Goal: Check status: Check status

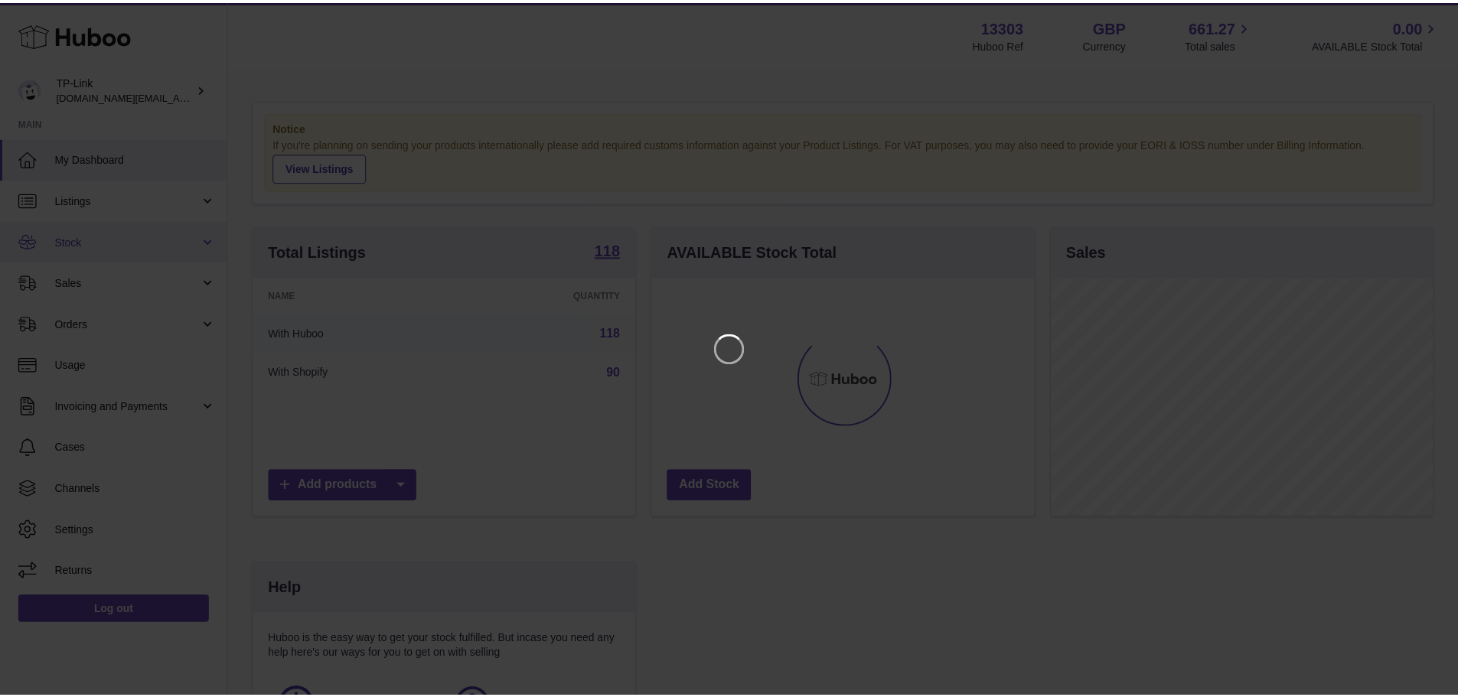
scroll to position [239, 386]
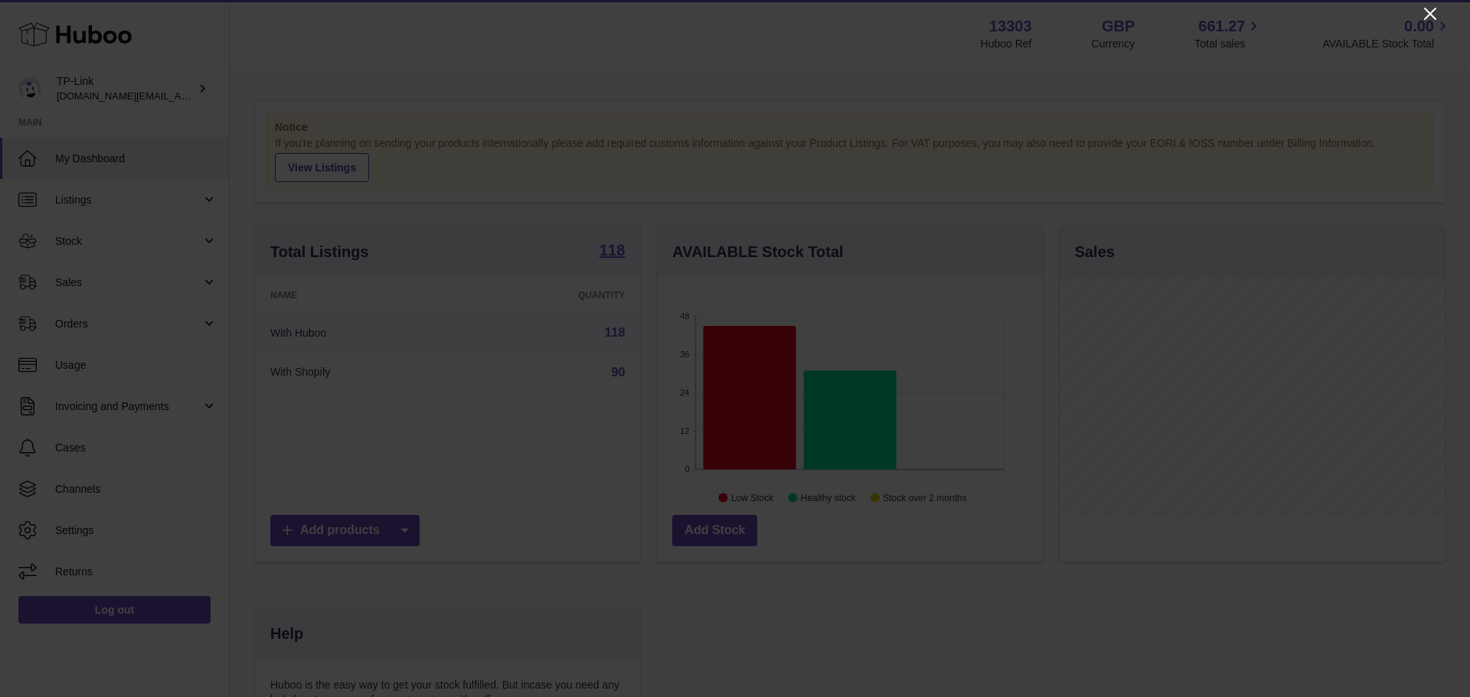
click at [1435, 8] on icon "Close" at bounding box center [1430, 14] width 12 height 12
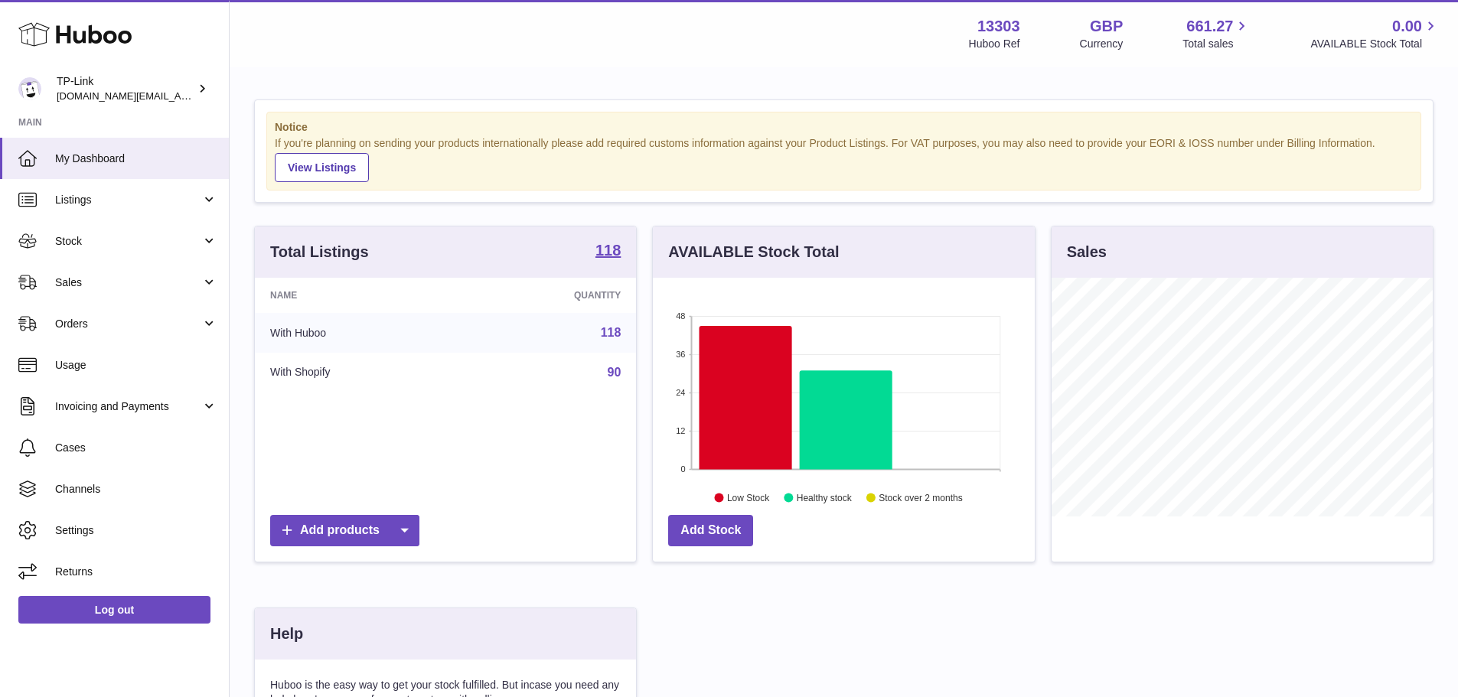
scroll to position [765158, 765015]
click at [100, 244] on span "Stock" at bounding box center [128, 241] width 146 height 15
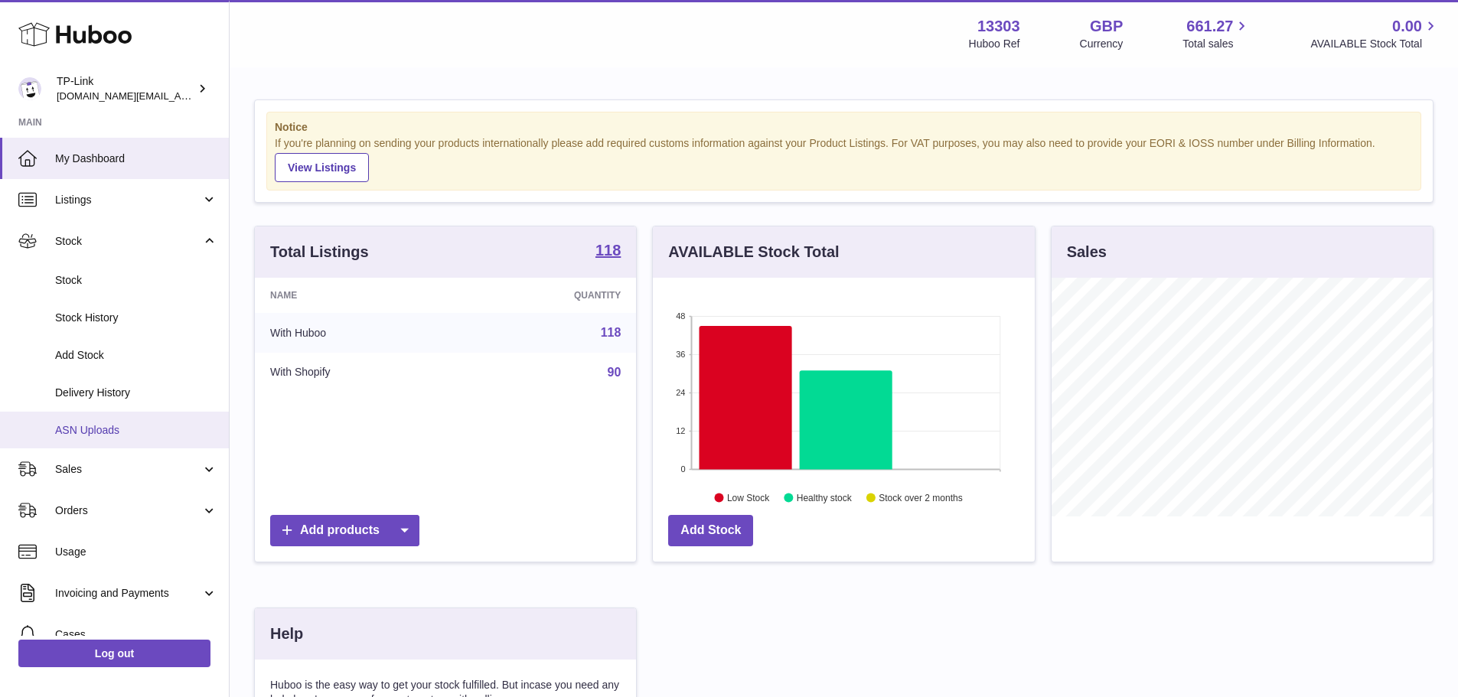
click at [103, 436] on span "ASN Uploads" at bounding box center [136, 430] width 162 height 15
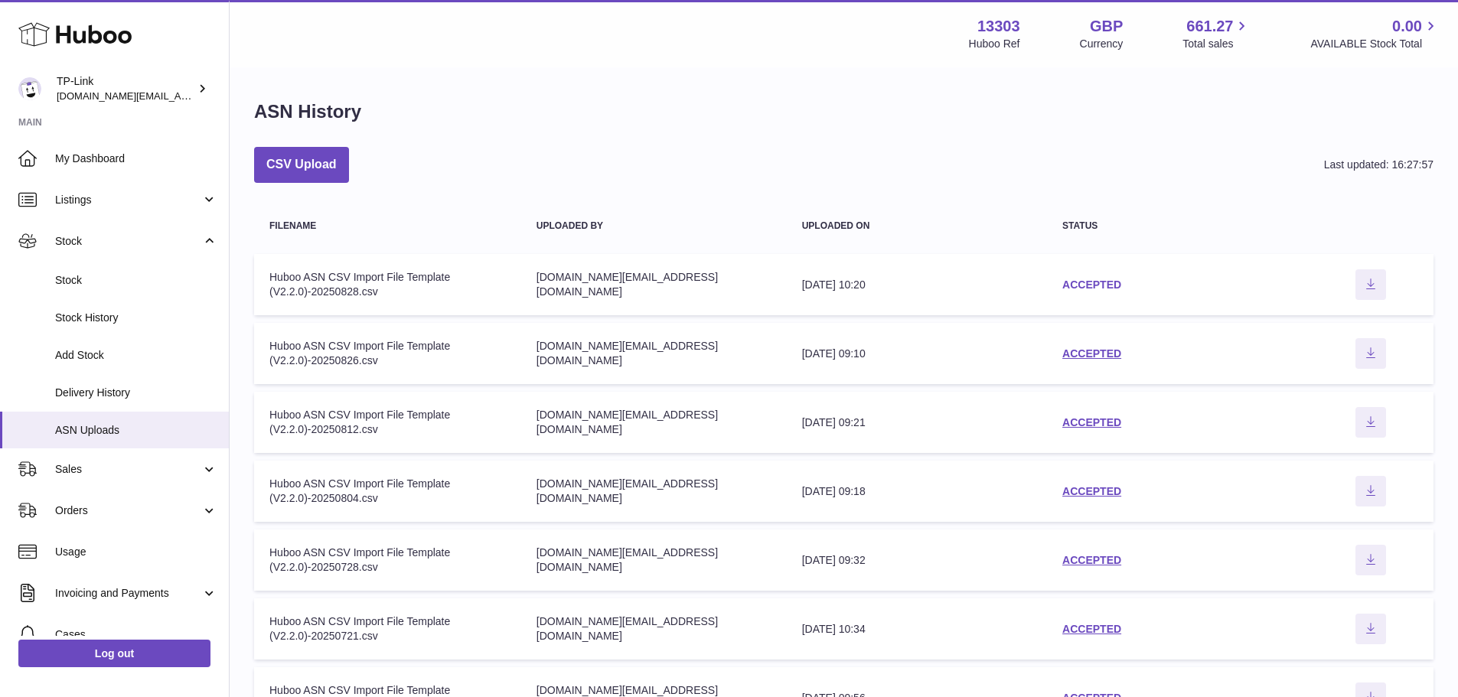
click at [1100, 286] on link "ACCEPTED" at bounding box center [1091, 285] width 59 height 12
click at [1101, 345] on td "status ACCEPTED" at bounding box center [1177, 353] width 261 height 61
click at [1101, 354] on link "ACCEPTED" at bounding box center [1091, 353] width 59 height 12
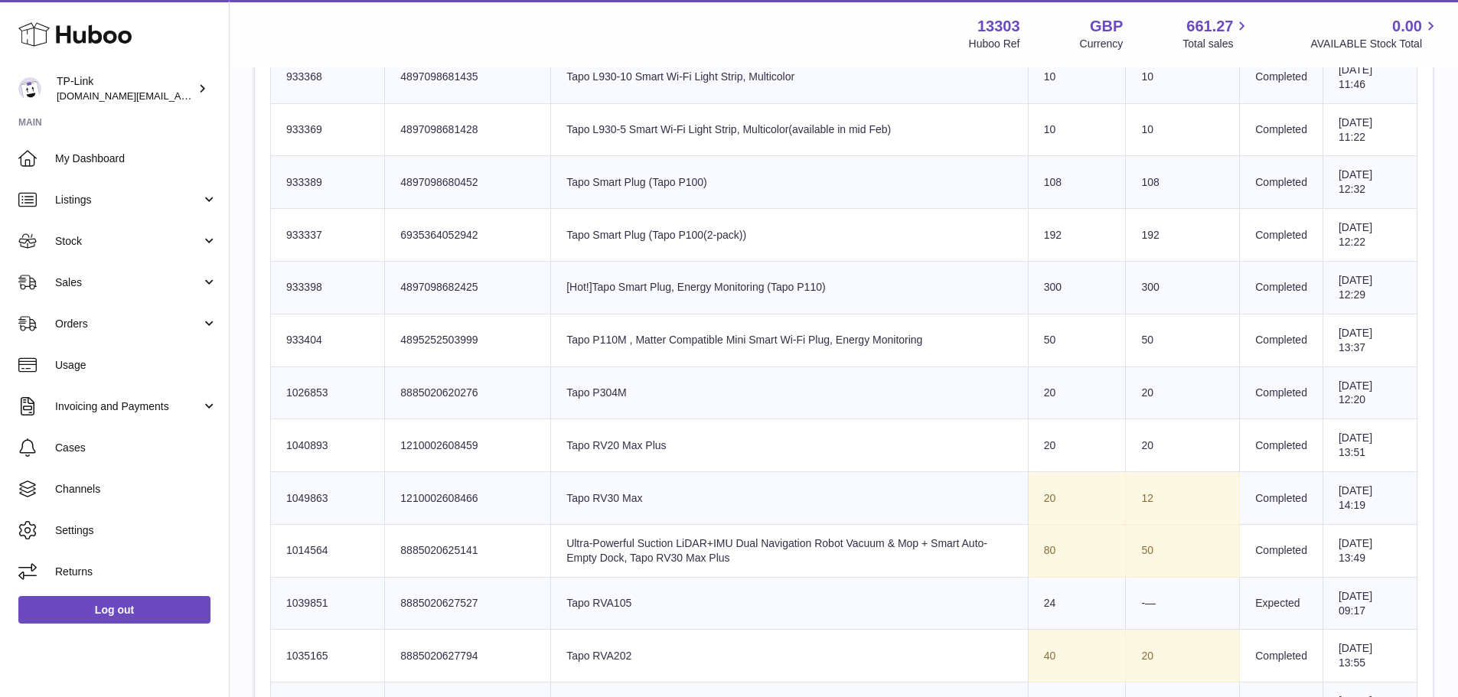
scroll to position [2755, 0]
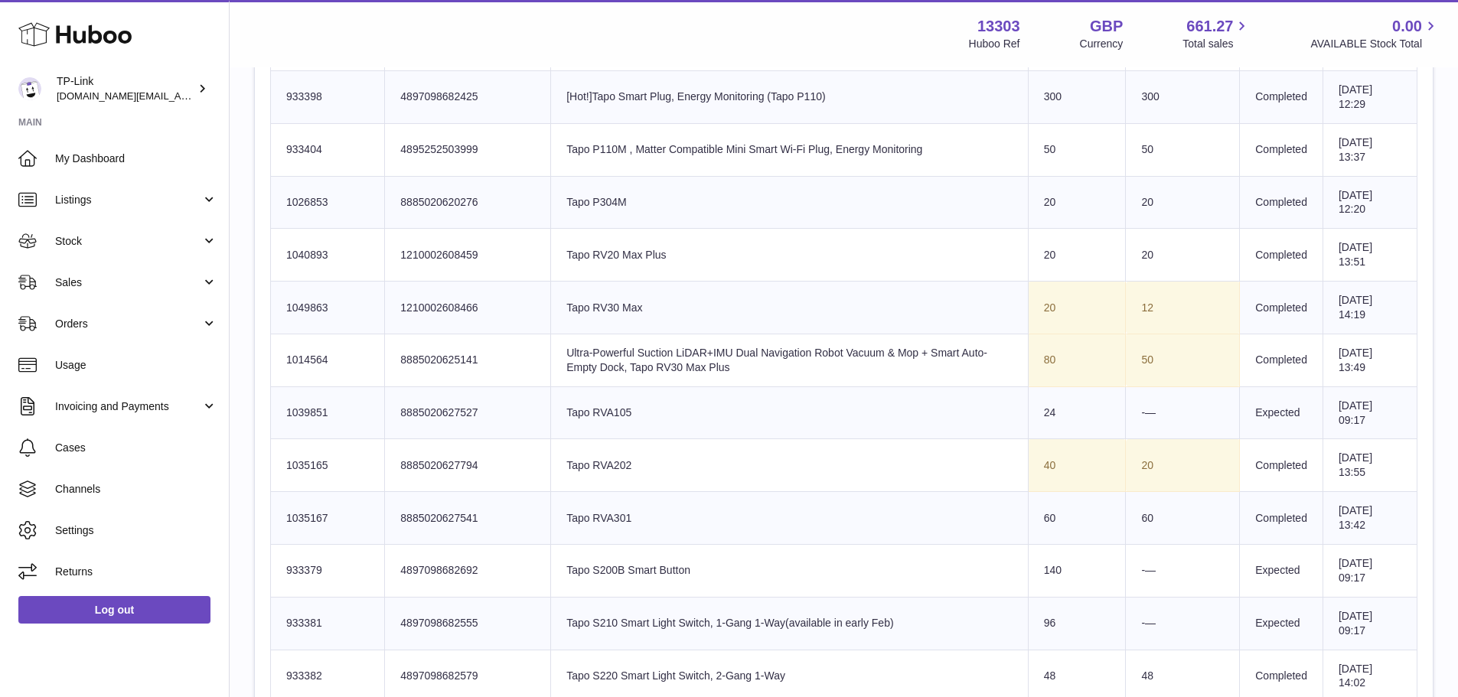
click at [706, 361] on td "Product title Ultra-Powerful Suction LiDAR+IMU Dual Navigation Robot Vacuum & M…" at bounding box center [790, 360] width 478 height 53
drag, startPoint x: 648, startPoint y: 361, endPoint x: 739, endPoint y: 365, distance: 92.0
click at [736, 365] on td "Product title Ultra-Powerful Suction LiDAR+IMU Dual Navigation Robot Vacuum & M…" at bounding box center [790, 360] width 478 height 53
click at [739, 365] on td "Product title Ultra-Powerful Suction LiDAR+IMU Dual Navigation Robot Vacuum & M…" at bounding box center [790, 360] width 478 height 53
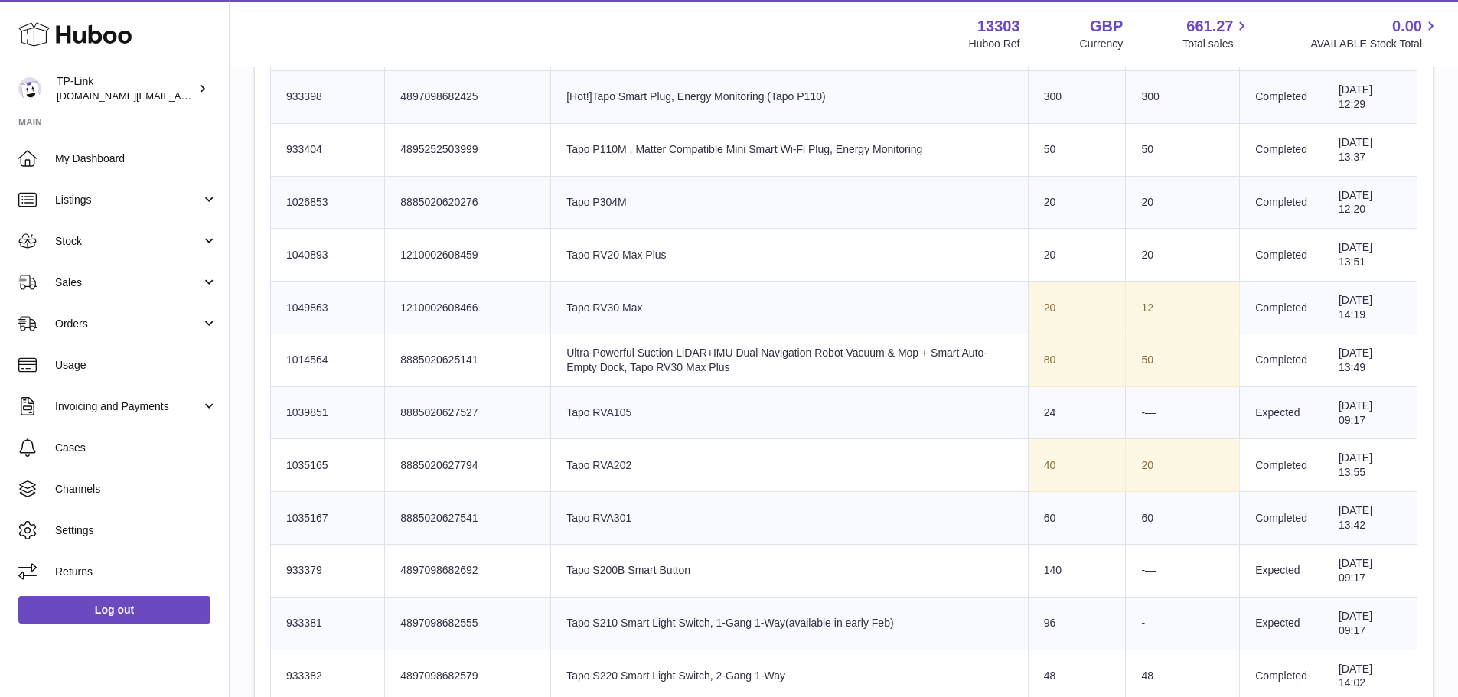
drag, startPoint x: 737, startPoint y: 369, endPoint x: 788, endPoint y: 373, distance: 51.4
click at [788, 373] on td "Product title Ultra-Powerful Suction LiDAR+IMU Dual Navigation Robot Vacuum & M…" at bounding box center [790, 360] width 478 height 53
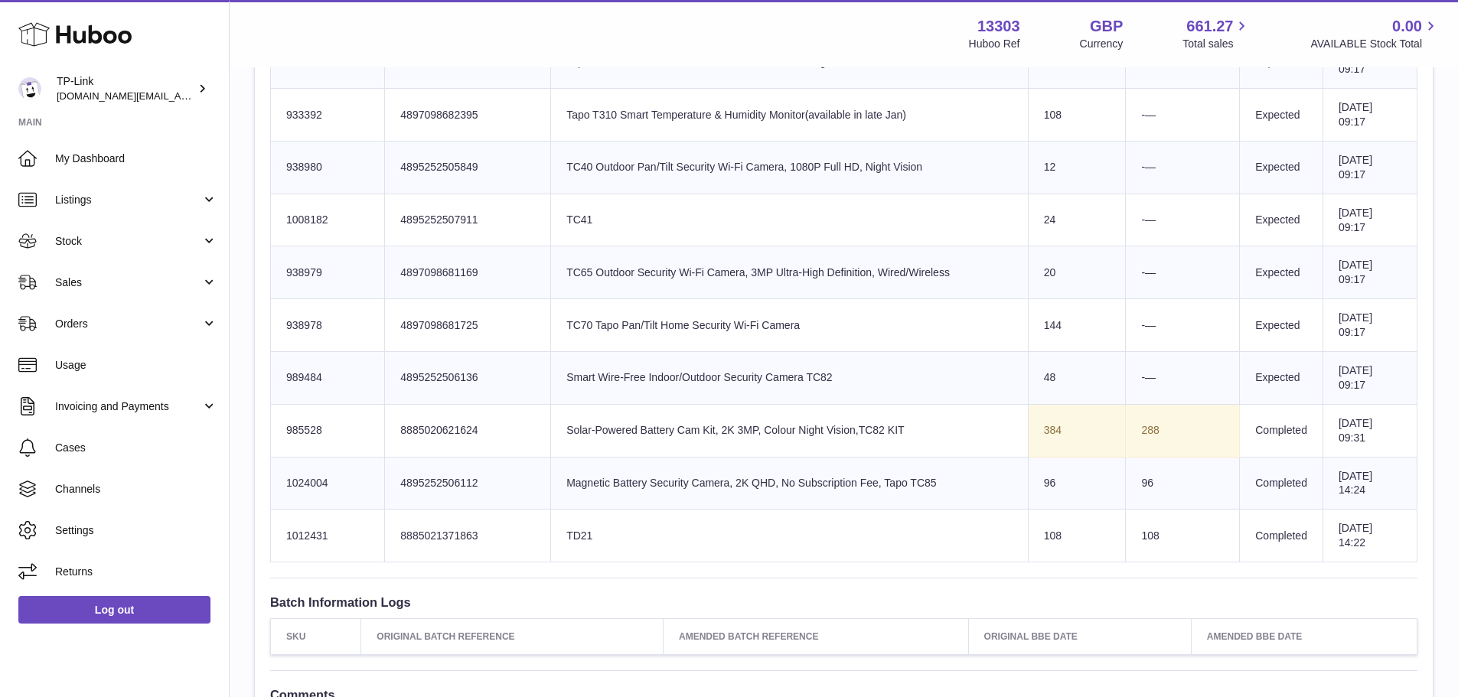
scroll to position [3360, 0]
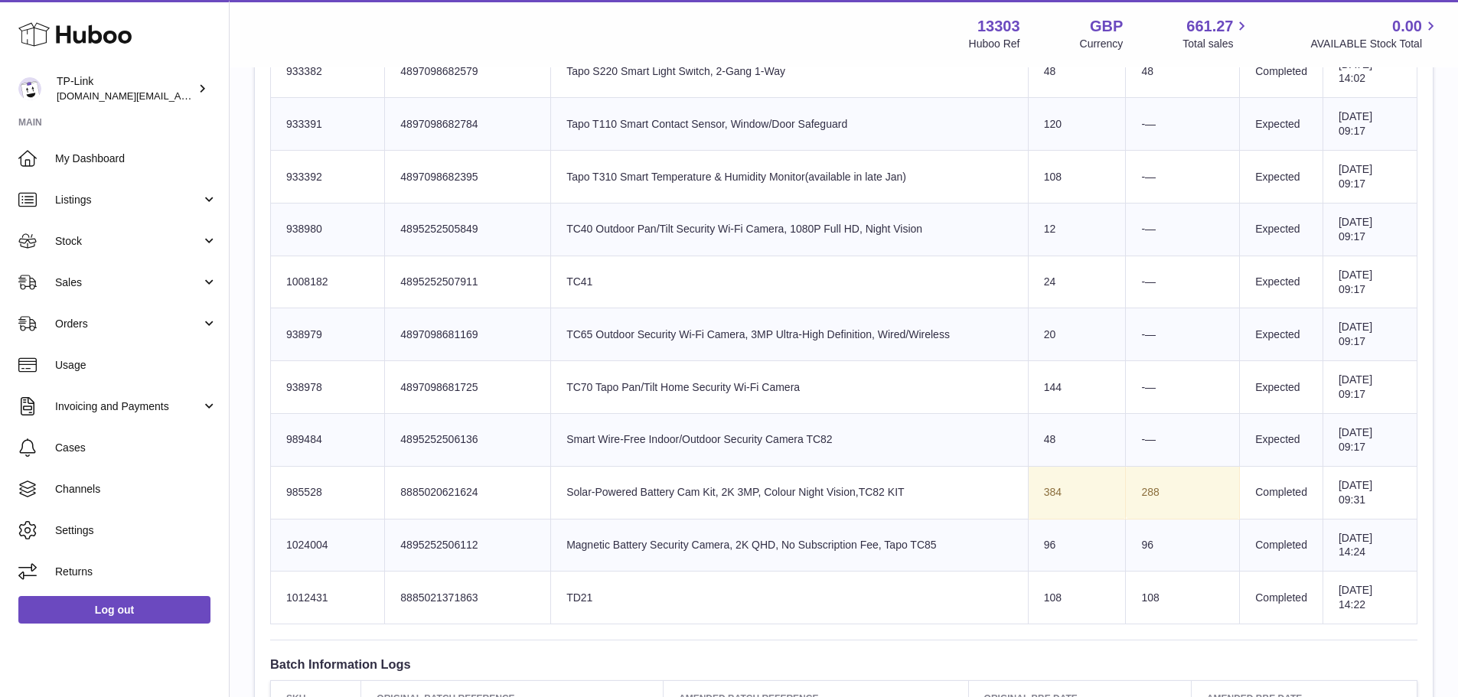
drag, startPoint x: 1153, startPoint y: 498, endPoint x: 1098, endPoint y: 494, distance: 55.2
click at [1098, 494] on tr "Huboo SKU Number 985528 Client Identifier 8885020621624 Product title Solar-Pow…" at bounding box center [844, 492] width 1147 height 53
click at [1098, 494] on td "Sent Quantity 384" at bounding box center [1077, 492] width 98 height 53
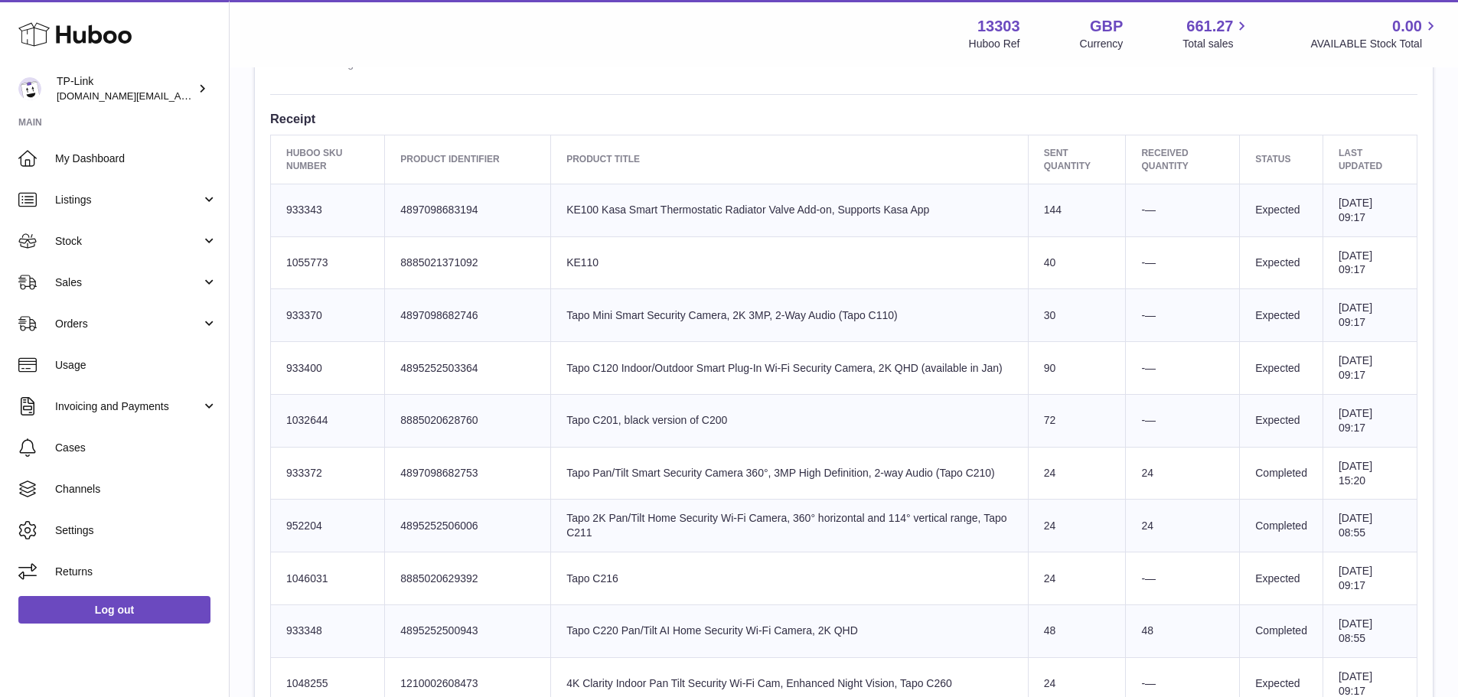
scroll to position [452, 0]
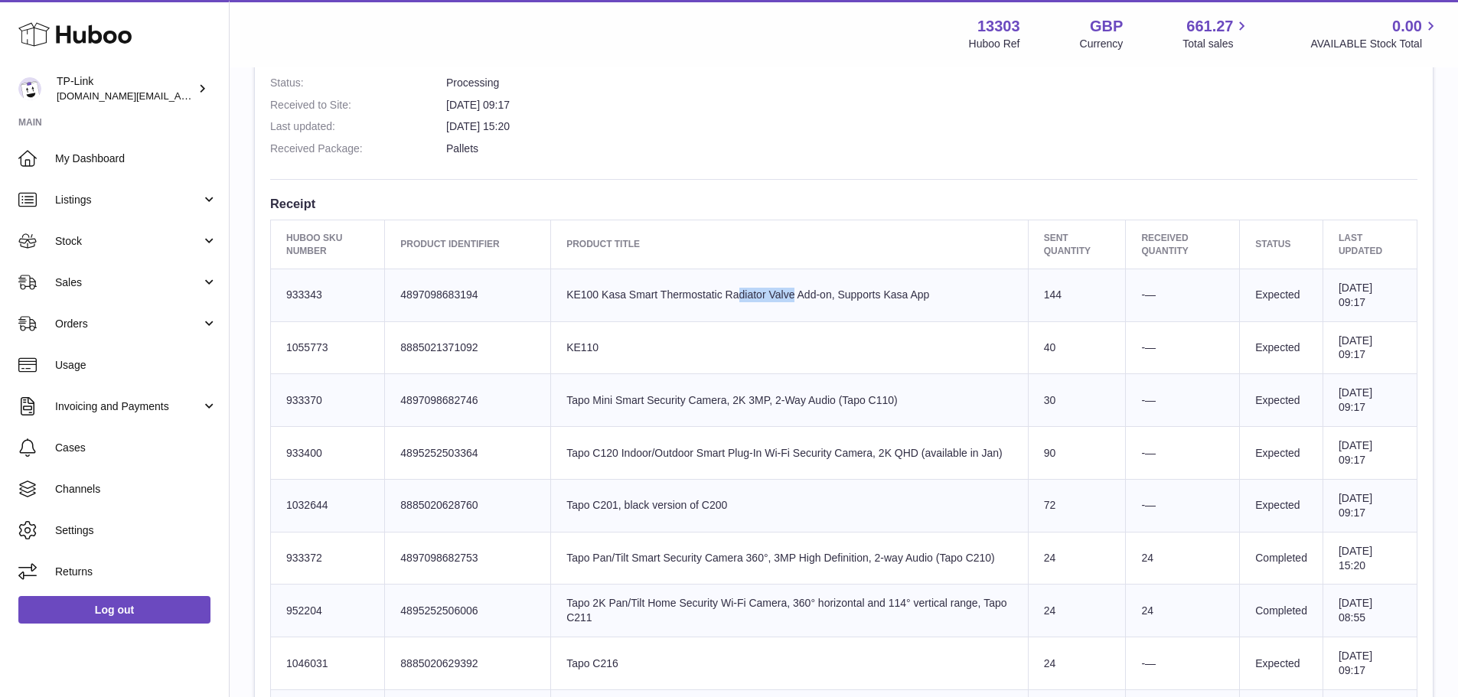
drag, startPoint x: 588, startPoint y: 292, endPoint x: 739, endPoint y: 292, distance: 151.5
click at [731, 292] on td "Product title KE100 Kasa Smart Thermostatic Radiator Valve Add-on, Supports Kas…" at bounding box center [790, 295] width 478 height 53
click at [739, 292] on td "Product title KE100 Kasa Smart Thermostatic Radiator Valve Add-on, Supports Kas…" at bounding box center [790, 295] width 478 height 53
drag, startPoint x: 791, startPoint y: 295, endPoint x: 811, endPoint y: 298, distance: 20.9
click at [811, 298] on td "Product title KE100 Kasa Smart Thermostatic Radiator Valve Add-on, Supports Kas…" at bounding box center [790, 295] width 478 height 53
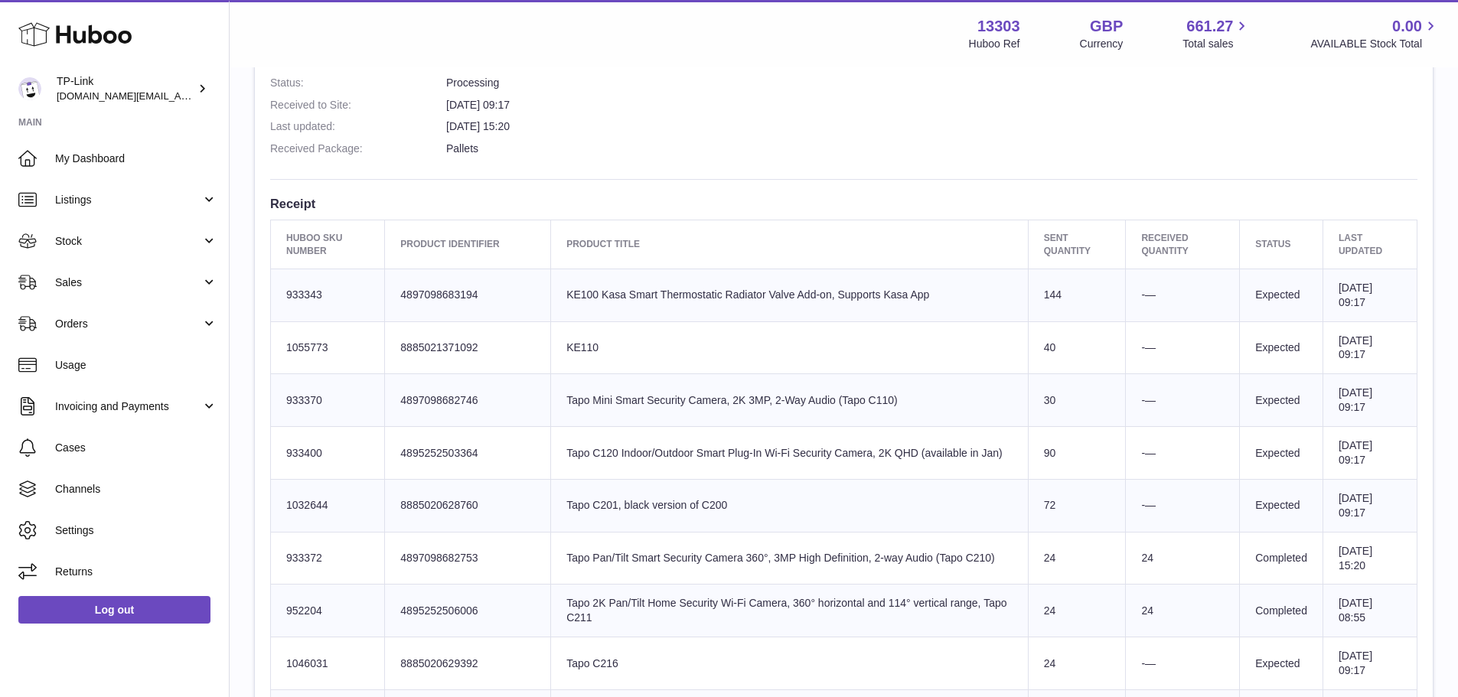
click at [811, 298] on td "Product title KE100 Kasa Smart Thermostatic Radiator Valve Add-on, Supports Kas…" at bounding box center [790, 295] width 478 height 53
drag, startPoint x: 716, startPoint y: 302, endPoint x: 801, endPoint y: 295, distance: 85.9
click at [801, 295] on td "Product title KE100 Kasa Smart Thermostatic Radiator Valve Add-on, Supports Kas…" at bounding box center [790, 295] width 478 height 53
drag, startPoint x: 693, startPoint y: 295, endPoint x: 868, endPoint y: 299, distance: 174.6
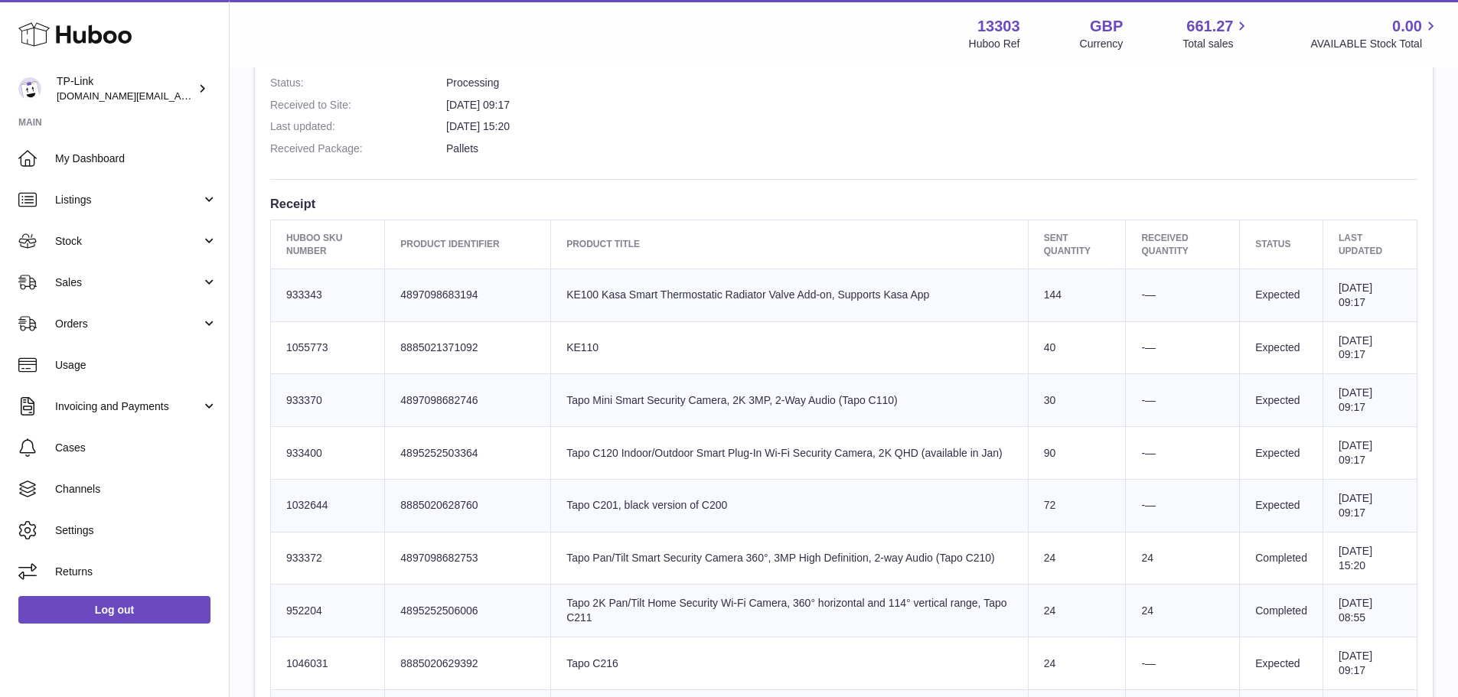
click at [863, 298] on td "Product title KE100 Kasa Smart Thermostatic Radiator Valve Add-on, Supports Kas…" at bounding box center [790, 295] width 478 height 53
click at [868, 299] on td "Product title KE100 Kasa Smart Thermostatic Radiator Valve Add-on, Supports Kas…" at bounding box center [790, 295] width 478 height 53
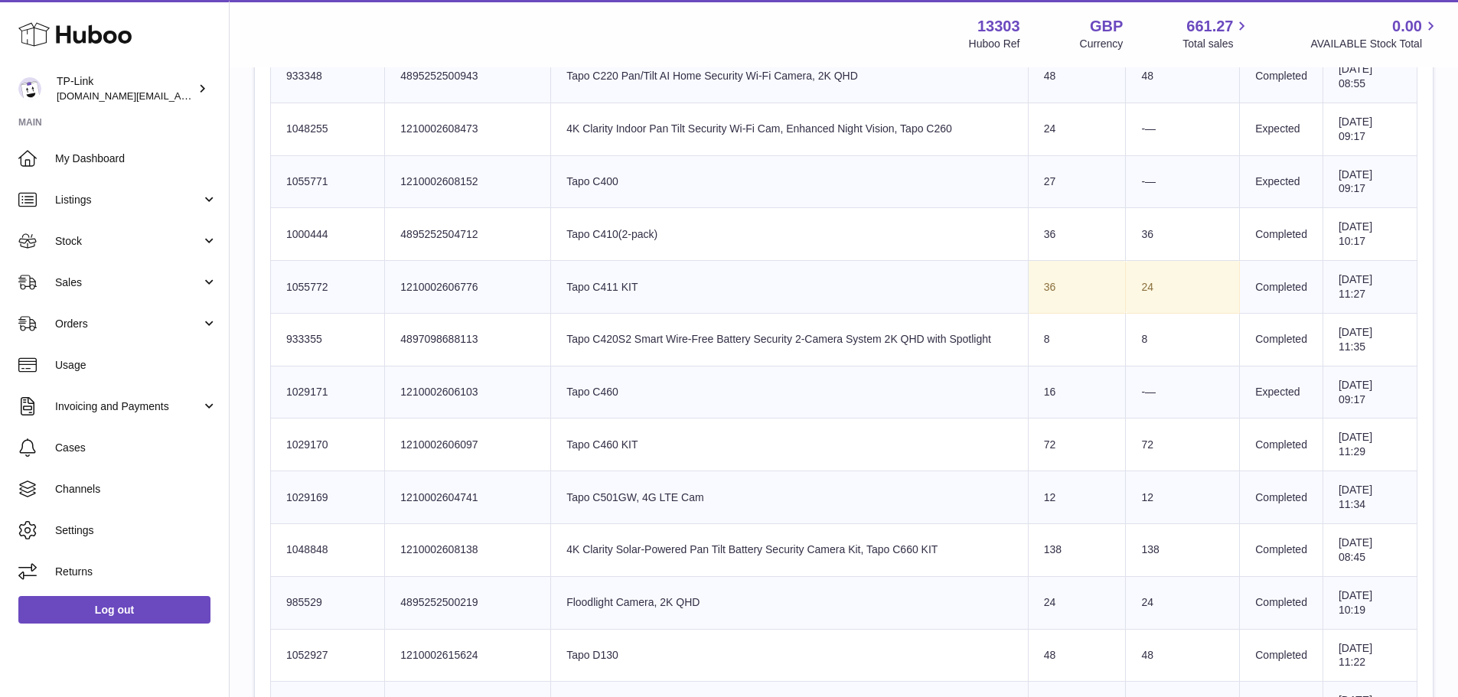
scroll to position [1064, 0]
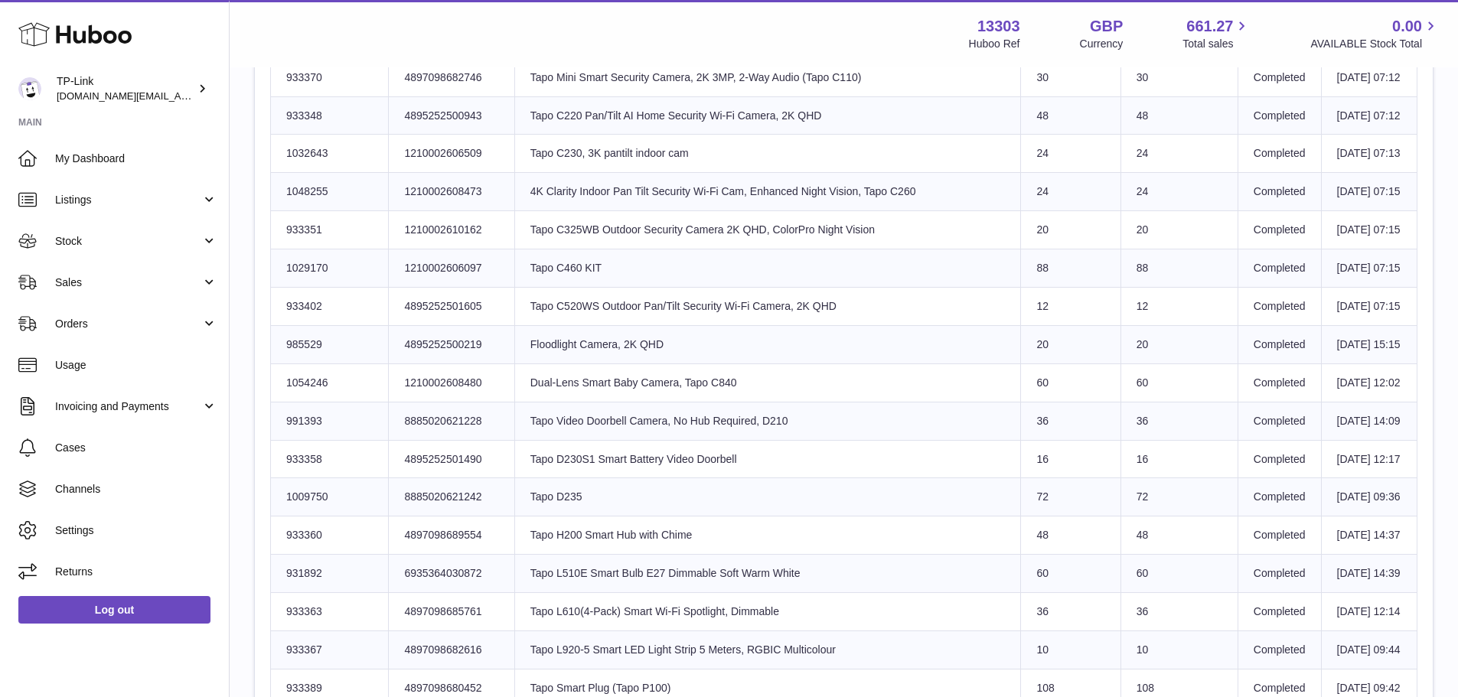
scroll to position [704, 0]
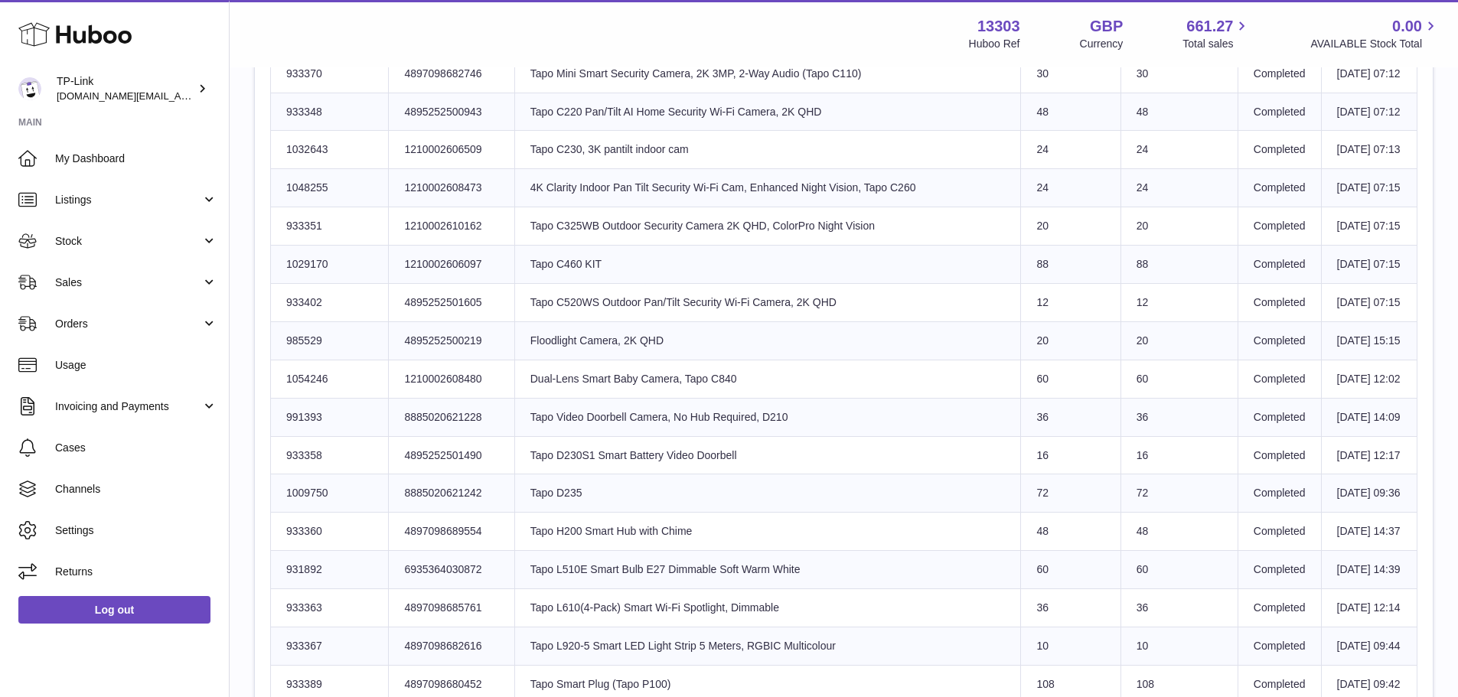
click at [893, 398] on td "Product title Dual-Lens Smart Baby Camera, Tapo C840" at bounding box center [767, 379] width 507 height 38
click at [896, 398] on td "Product title Dual-Lens Smart Baby Camera, Tapo C840" at bounding box center [767, 379] width 507 height 38
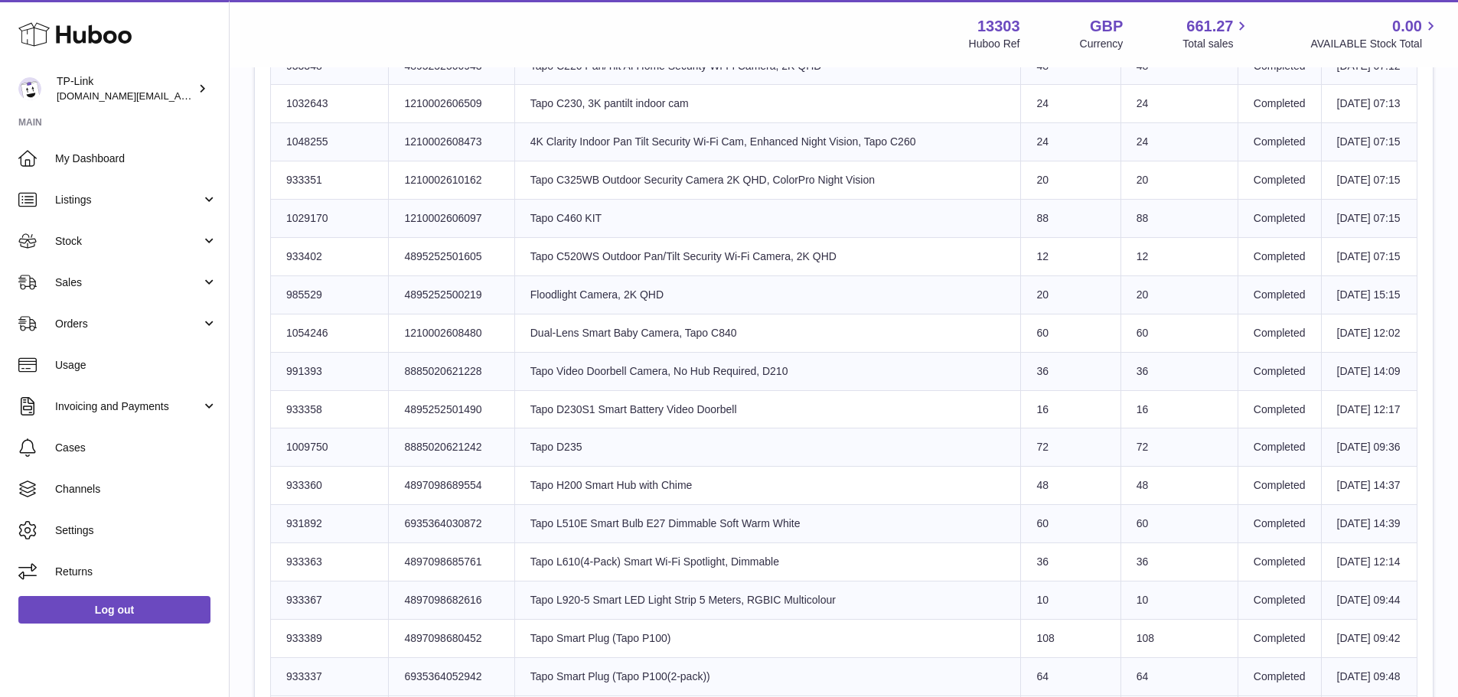
scroll to position [857, 0]
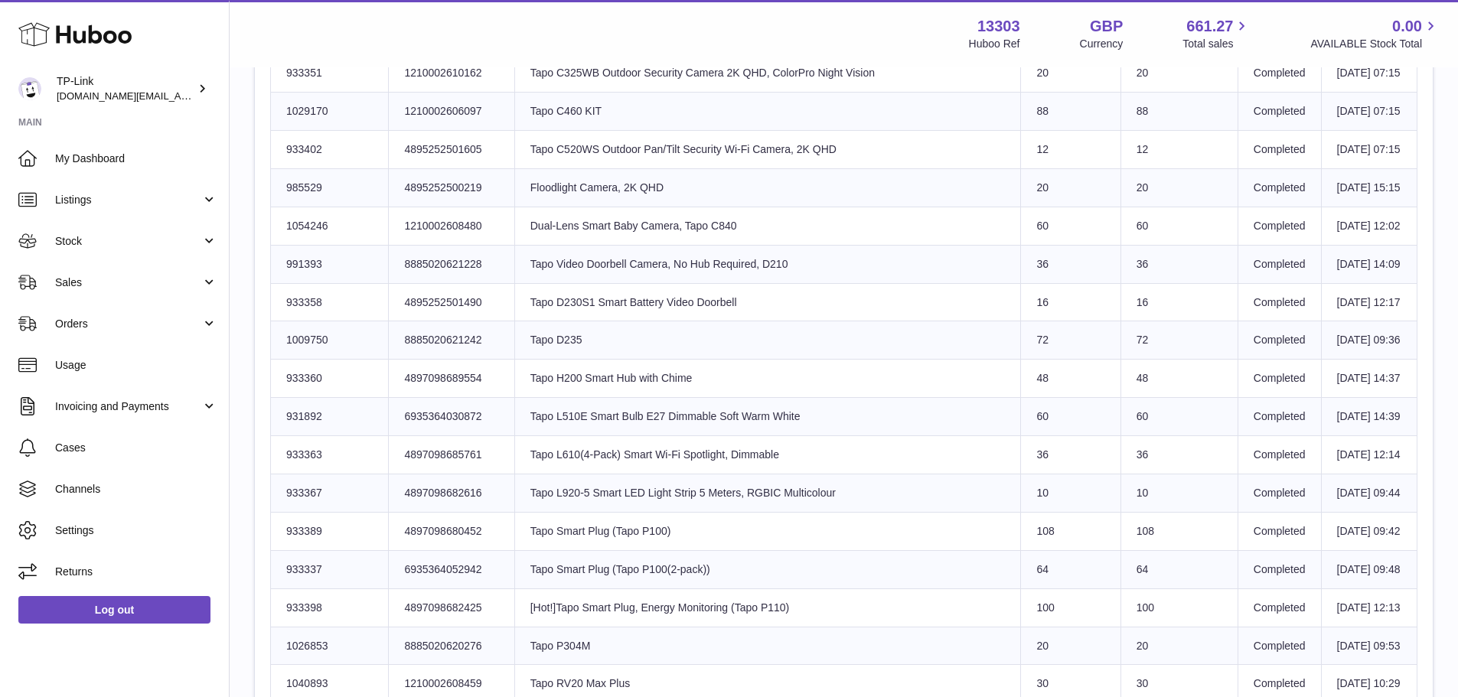
drag, startPoint x: 731, startPoint y: 490, endPoint x: 837, endPoint y: 501, distance: 107.0
click at [837, 501] on tbody "Huboo SKU Number 933343 Client Identifier 4897098683194 Product title KE100 Kas…" at bounding box center [844, 424] width 1147 height 1122
click at [837, 360] on td "Product title Tapo D235" at bounding box center [767, 340] width 507 height 38
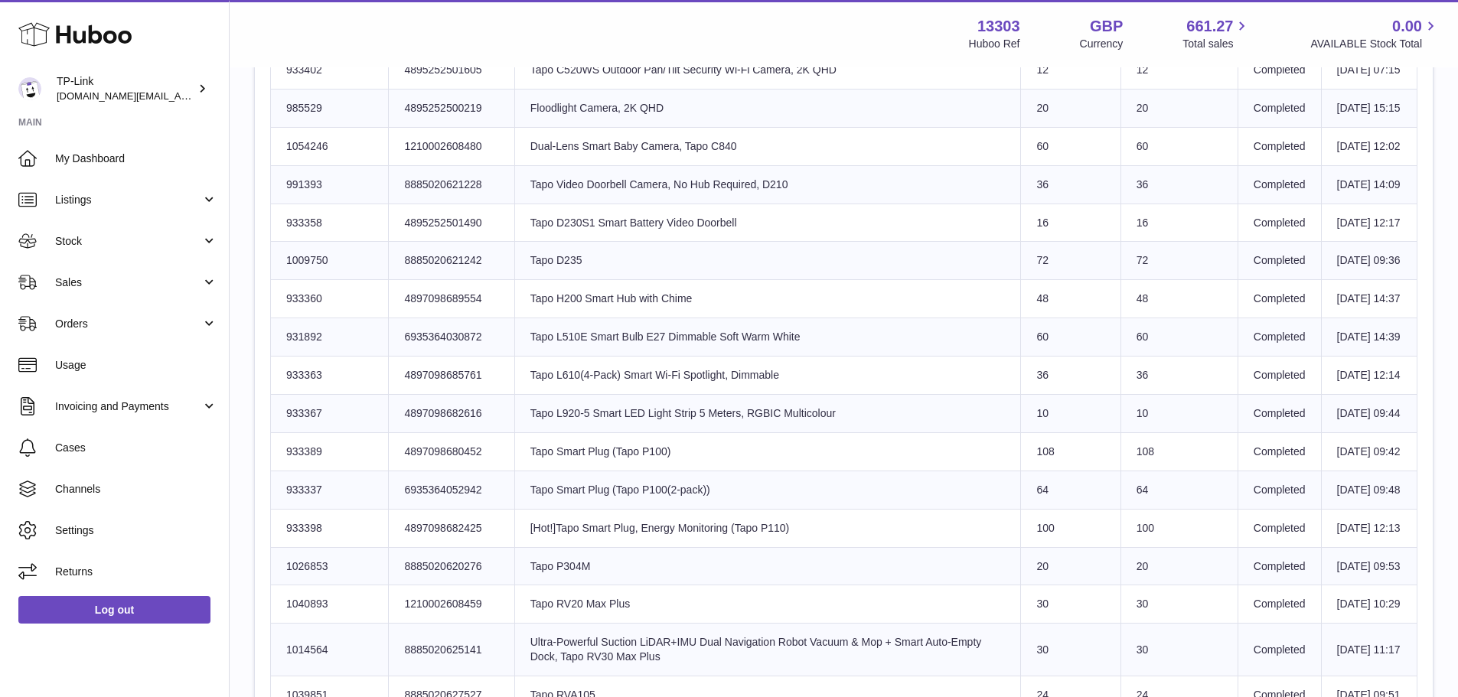
scroll to position [1010, 0]
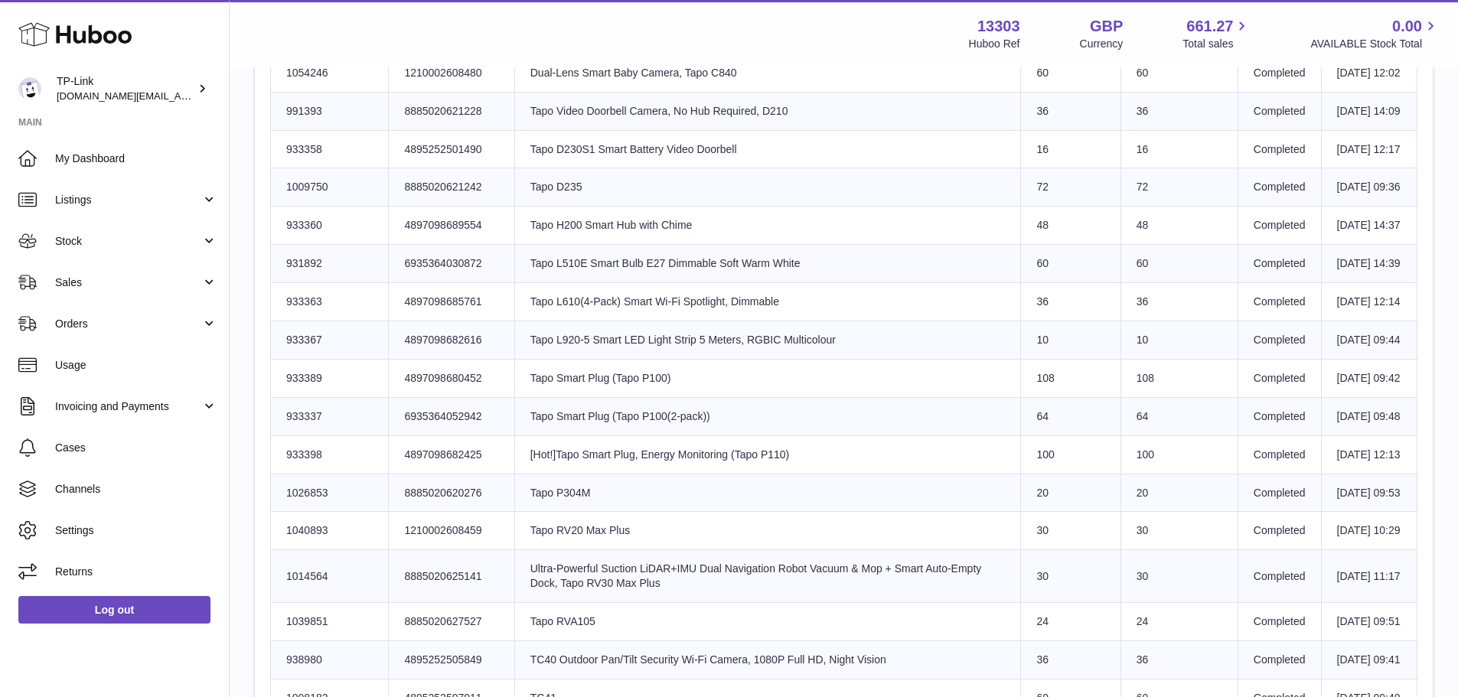
click at [1078, 92] on tr "Huboo SKU Number 1054246 Client Identifier 1210002608480 Product title Dual-Len…" at bounding box center [844, 73] width 1147 height 38
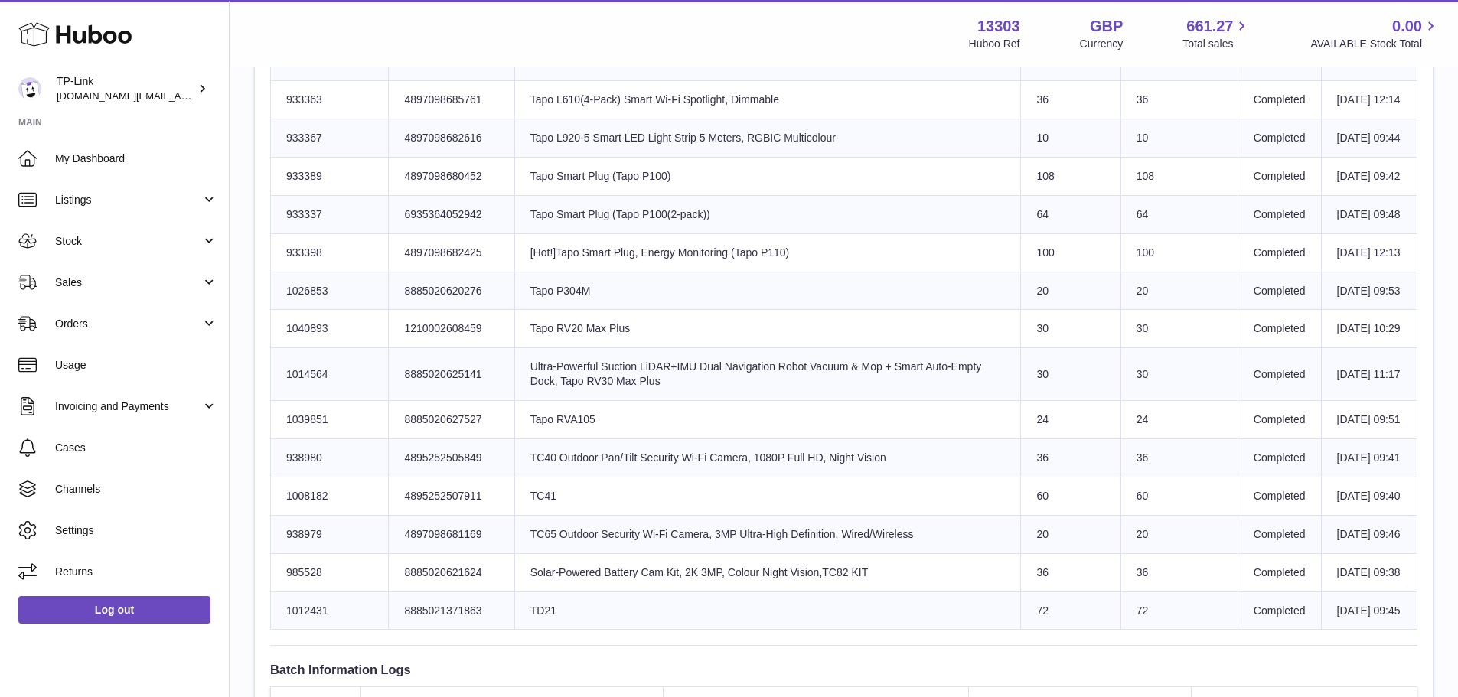
scroll to position [1240, 0]
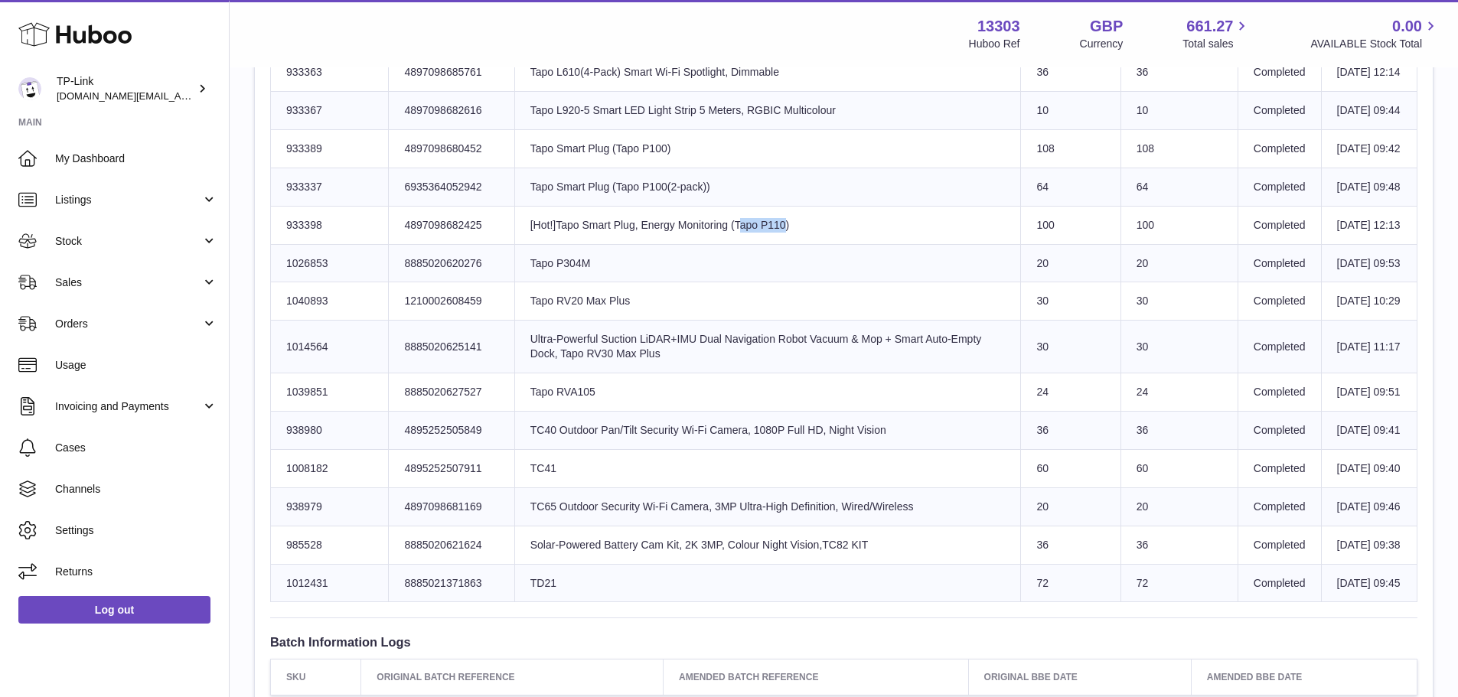
drag, startPoint x: 697, startPoint y: 515, endPoint x: 723, endPoint y: 510, distance: 25.8
click at [720, 244] on td "Product title [Hot!]Tapo Smart Plug, Energy Monitoring (Tapo P110)" at bounding box center [767, 225] width 507 height 38
click at [723, 244] on td "Product title [Hot!]Tapo Smart Plug, Energy Monitoring (Tapo P110)" at bounding box center [767, 225] width 507 height 38
drag, startPoint x: 602, startPoint y: 511, endPoint x: 667, endPoint y: 512, distance: 65.1
click at [661, 244] on td "Product title [Hot!]Tapo Smart Plug, Energy Monitoring (Tapo P110)" at bounding box center [767, 225] width 507 height 38
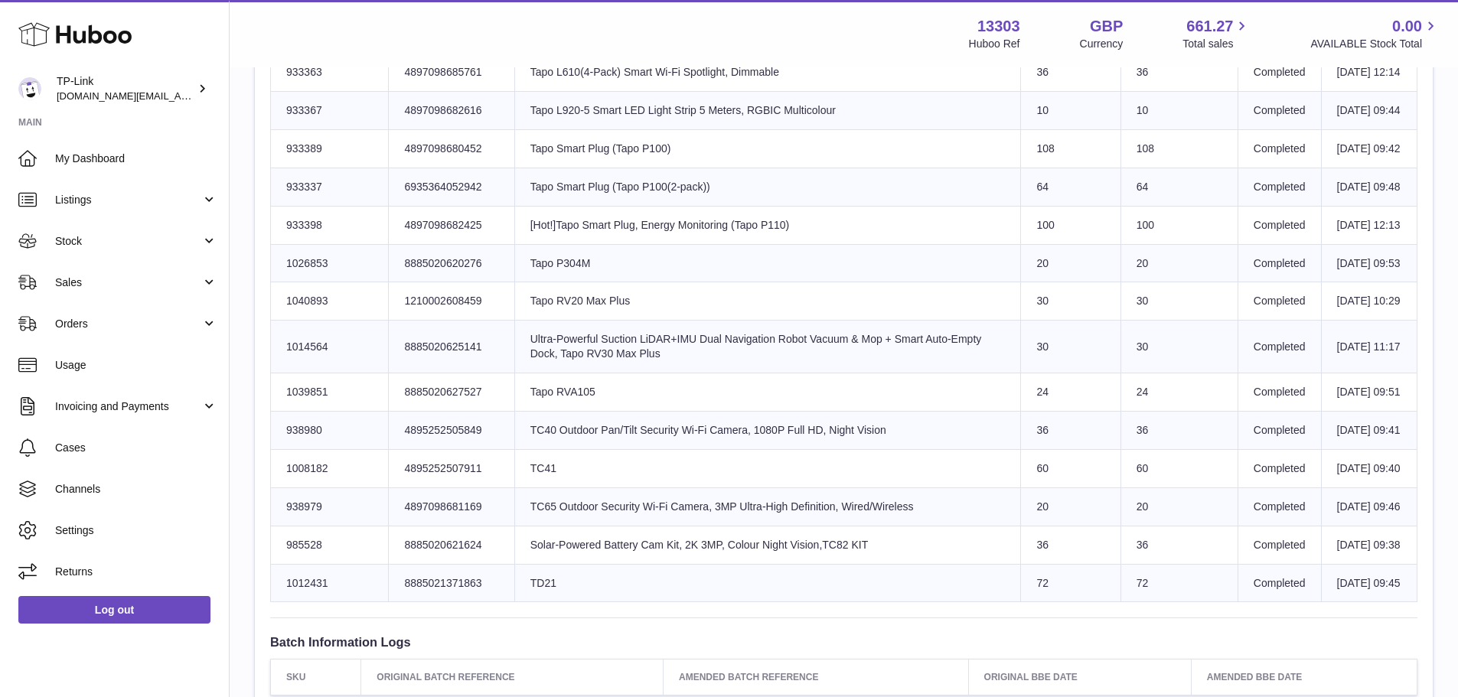
click at [667, 244] on td "Product title [Hot!]Tapo Smart Plug, Energy Monitoring (Tapo P110)" at bounding box center [767, 225] width 507 height 38
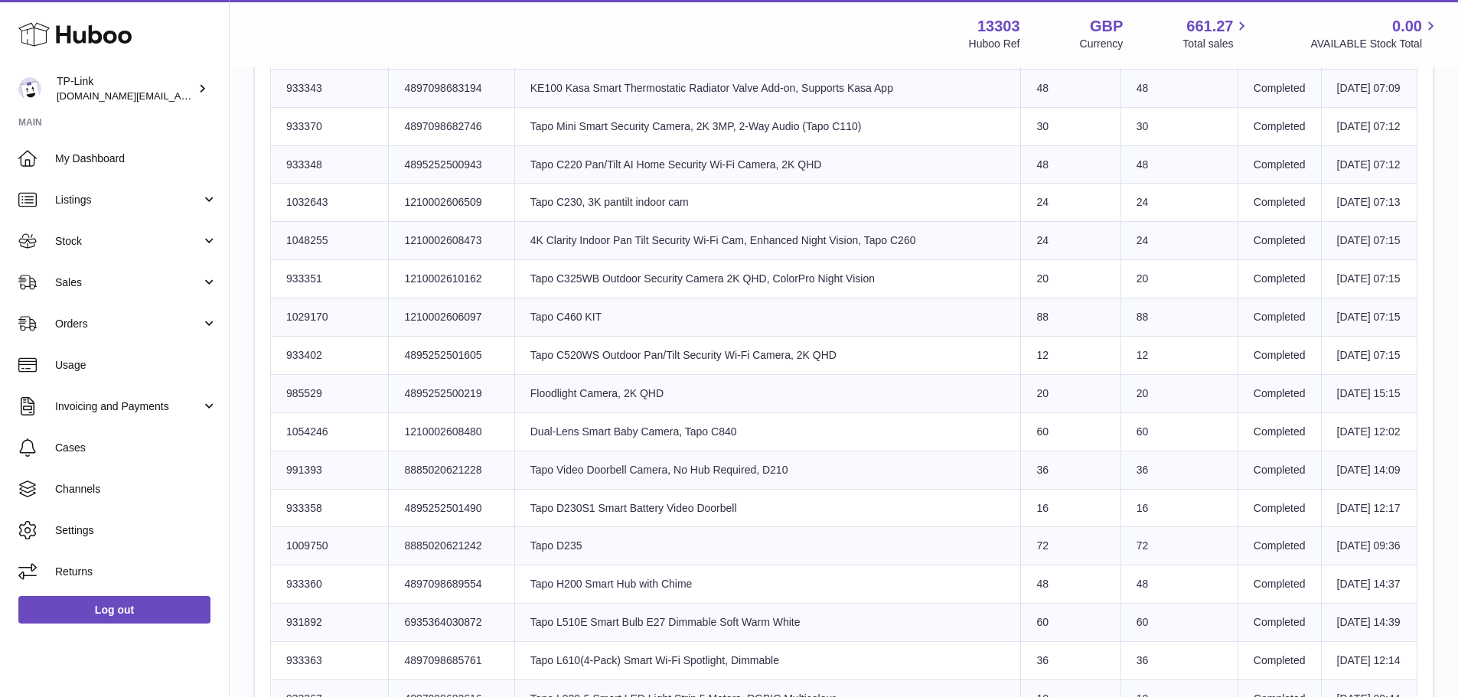
scroll to position [628, 0]
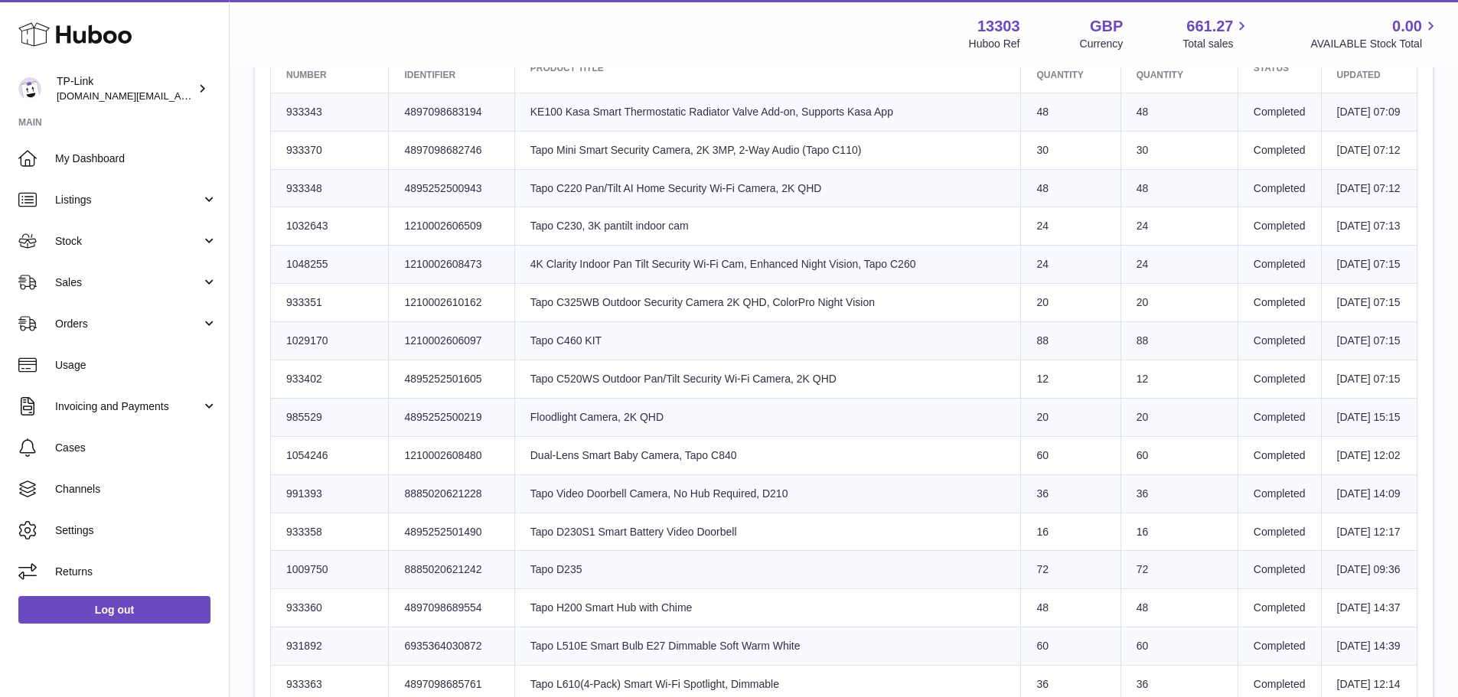
drag, startPoint x: 713, startPoint y: 378, endPoint x: 821, endPoint y: 379, distance: 107.9
click at [821, 322] on td "Product title Tapo C325WB Outdoor Security Camera 2K QHD, ColorPro Night Vision" at bounding box center [767, 303] width 507 height 38
click at [826, 322] on td "Product title Tapo C325WB Outdoor Security Camera 2K QHD, ColorPro Night Vision" at bounding box center [767, 303] width 507 height 38
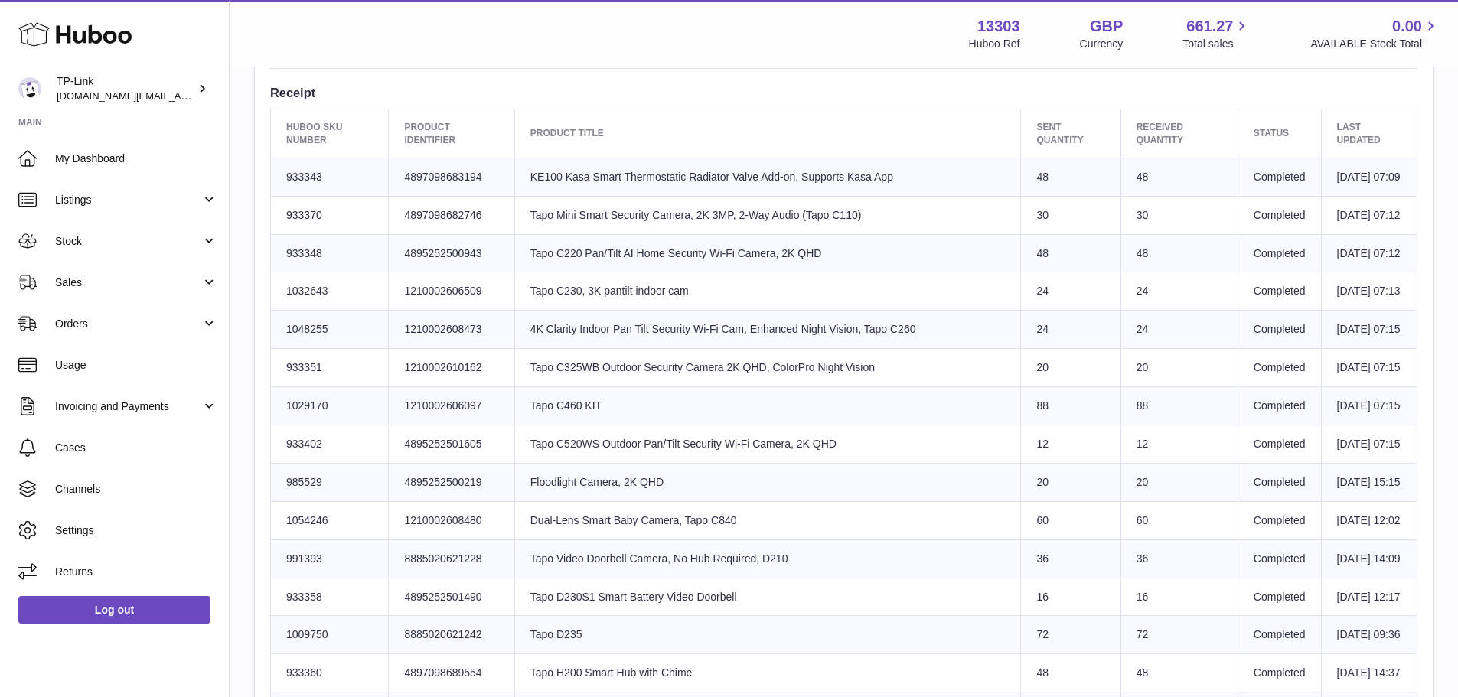
scroll to position [475, 0]
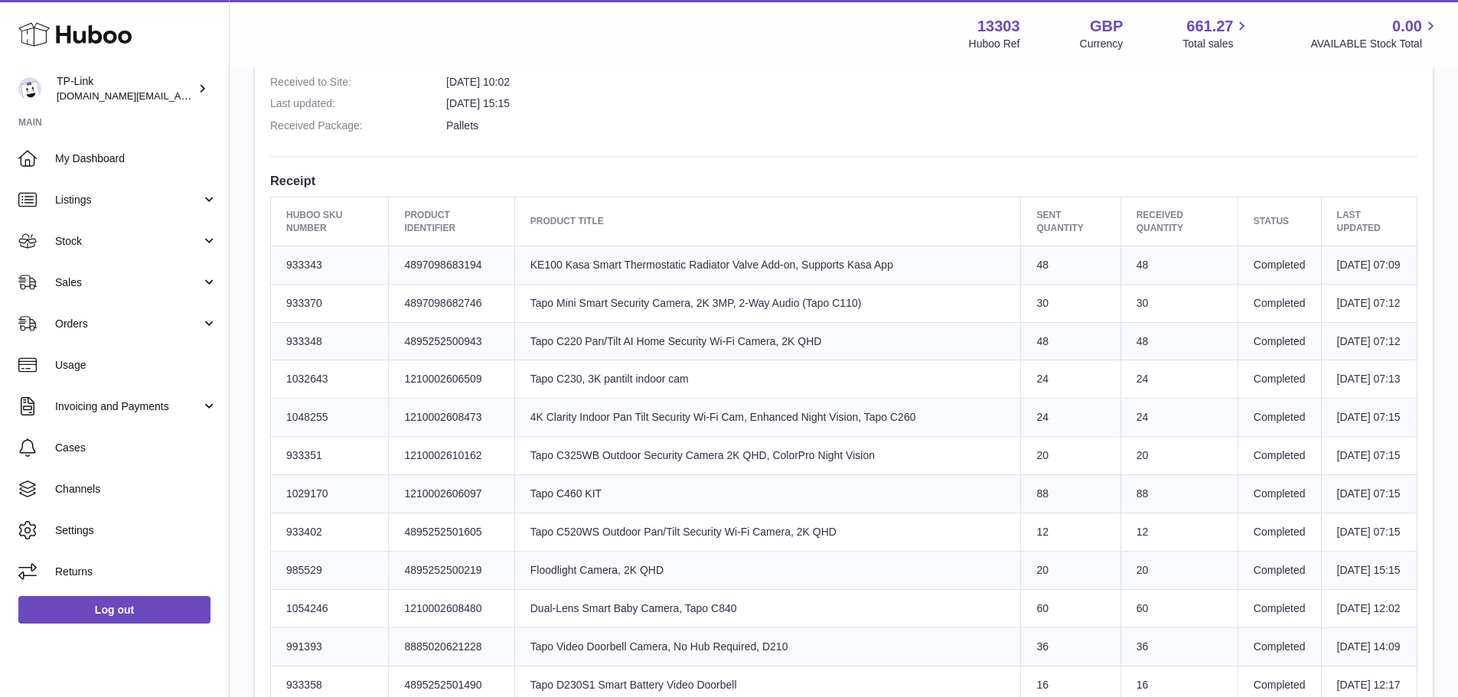
drag, startPoint x: 732, startPoint y: 447, endPoint x: 914, endPoint y: 495, distance: 187.7
click at [912, 437] on td "Product title 4K Clarity Indoor Pan Tilt Security Wi-Fi Cam, Enhanced Night Vis…" at bounding box center [767, 418] width 507 height 38
click at [778, 399] on td "Product title Tapo C230, 3K pantilt indoor cam" at bounding box center [767, 380] width 507 height 38
drag, startPoint x: 786, startPoint y: 374, endPoint x: 801, endPoint y: 383, distance: 18.3
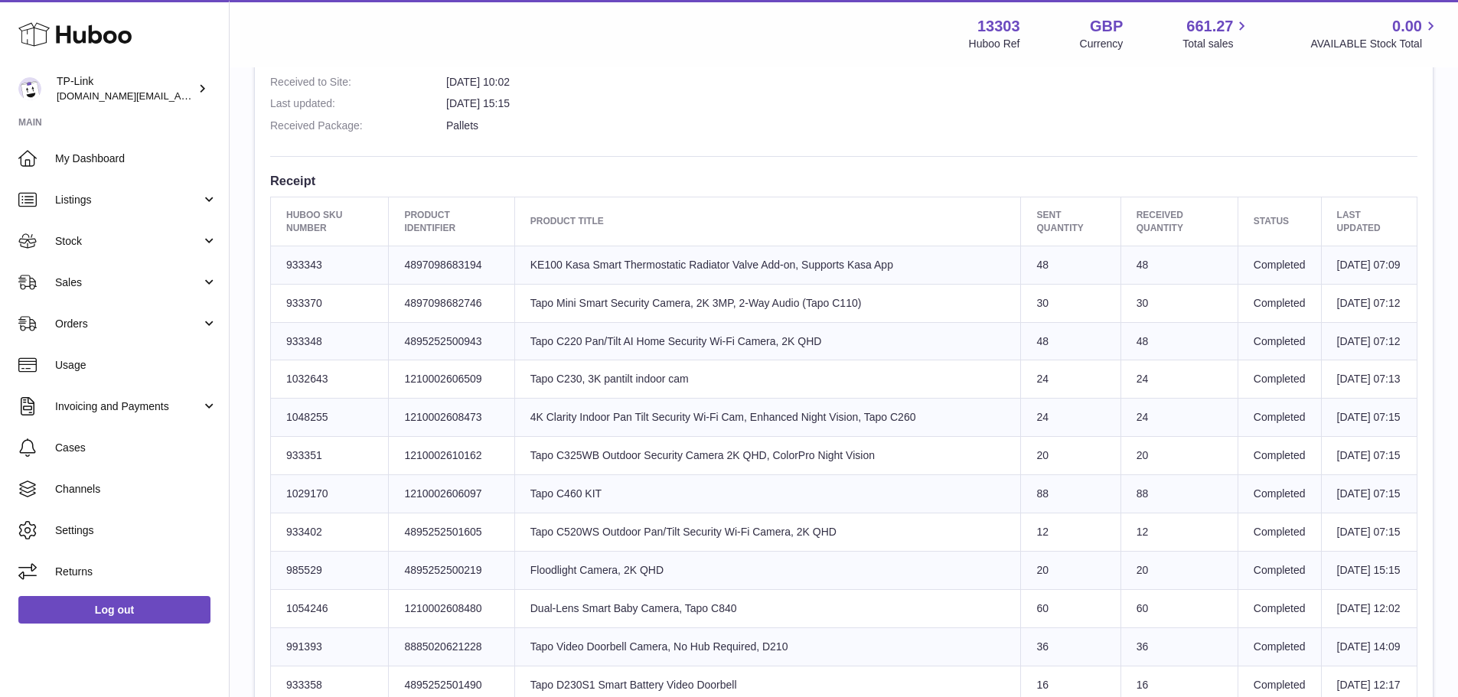
click at [801, 361] on td "Product title Tapo C220 Pan/Tilt AI Home Security Wi-Fi Camera, 2K QHD" at bounding box center [767, 341] width 507 height 38
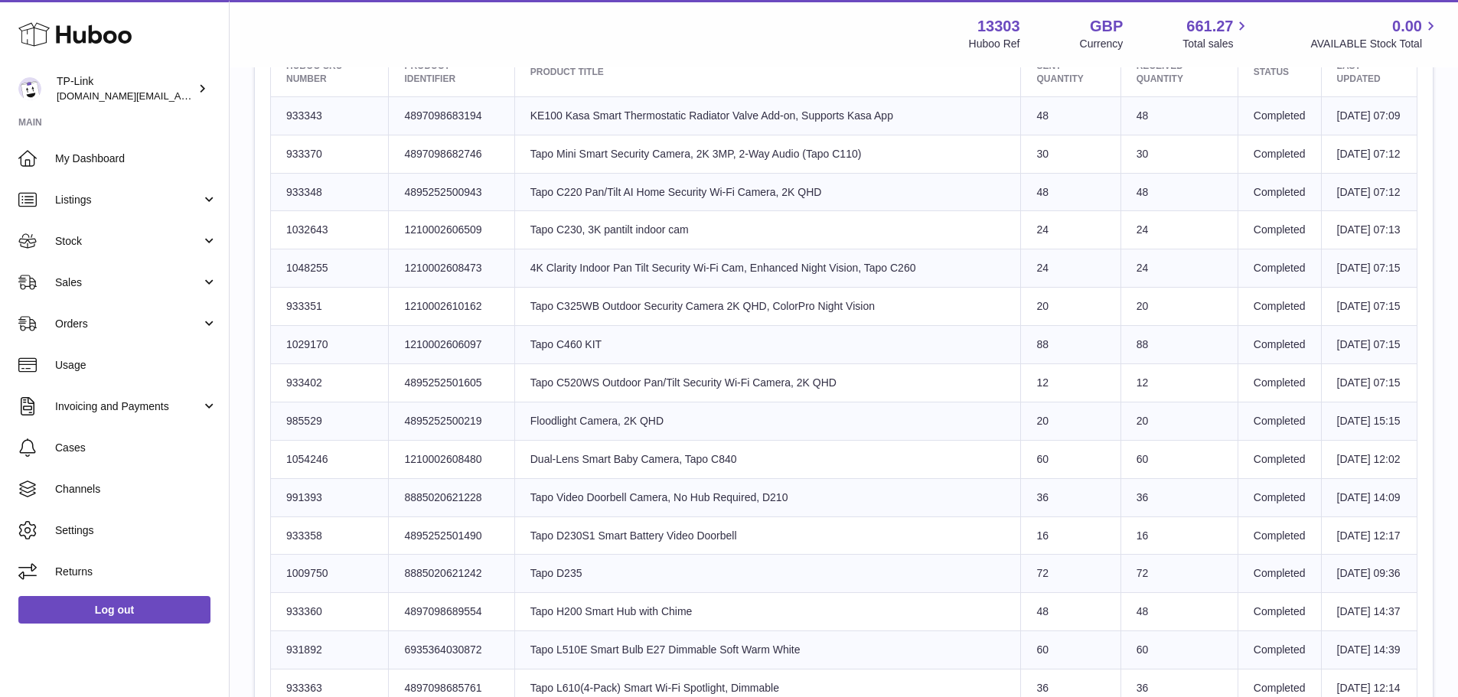
scroll to position [628, 0]
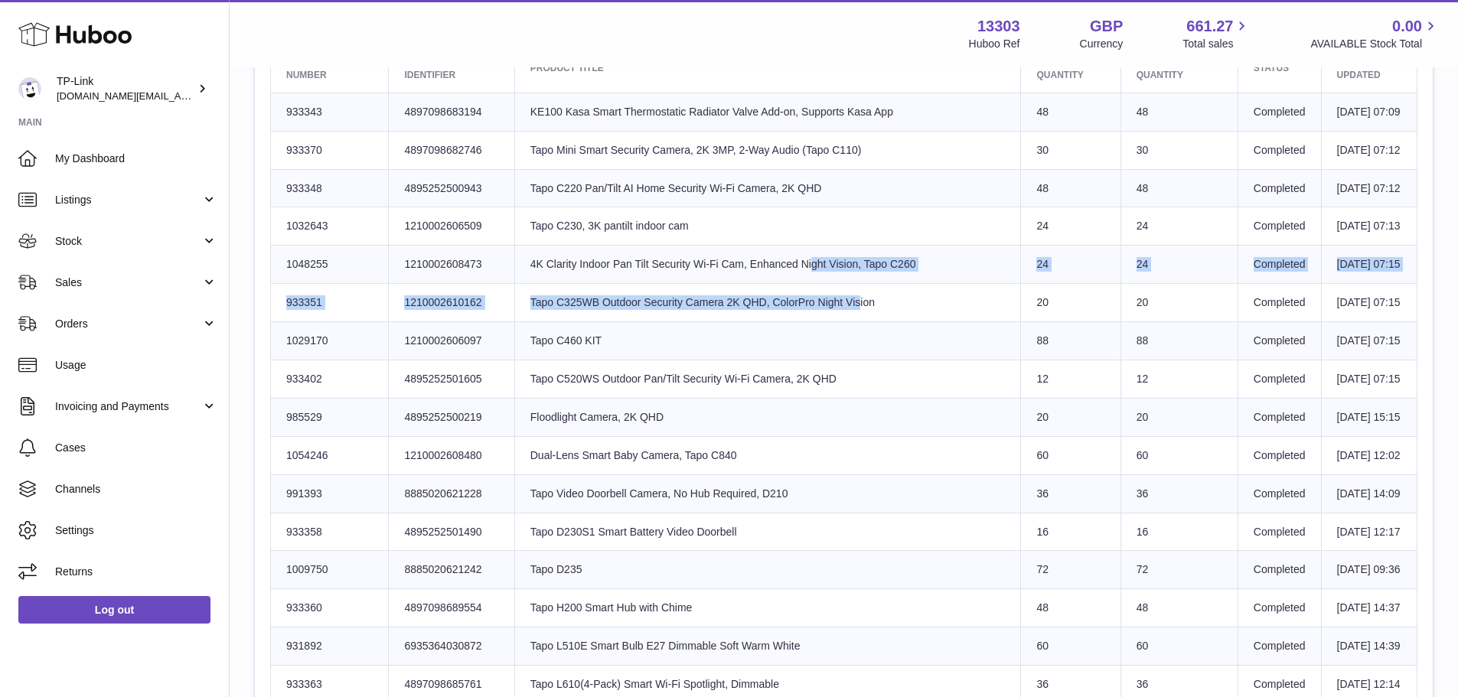
drag, startPoint x: 698, startPoint y: 345, endPoint x: 737, endPoint y: 412, distance: 77.2
click at [737, 412] on tbody "Huboo SKU Number 933343 Client Identifier 4897098683194 Product title KE100 Kas…" at bounding box center [844, 654] width 1147 height 1122
click at [738, 361] on td "Product title Tapo C460 KIT" at bounding box center [767, 341] width 507 height 38
click at [722, 322] on td "Product title Tapo C325WB Outdoor Security Camera 2K QHD, ColorPro Night Vision" at bounding box center [767, 303] width 507 height 38
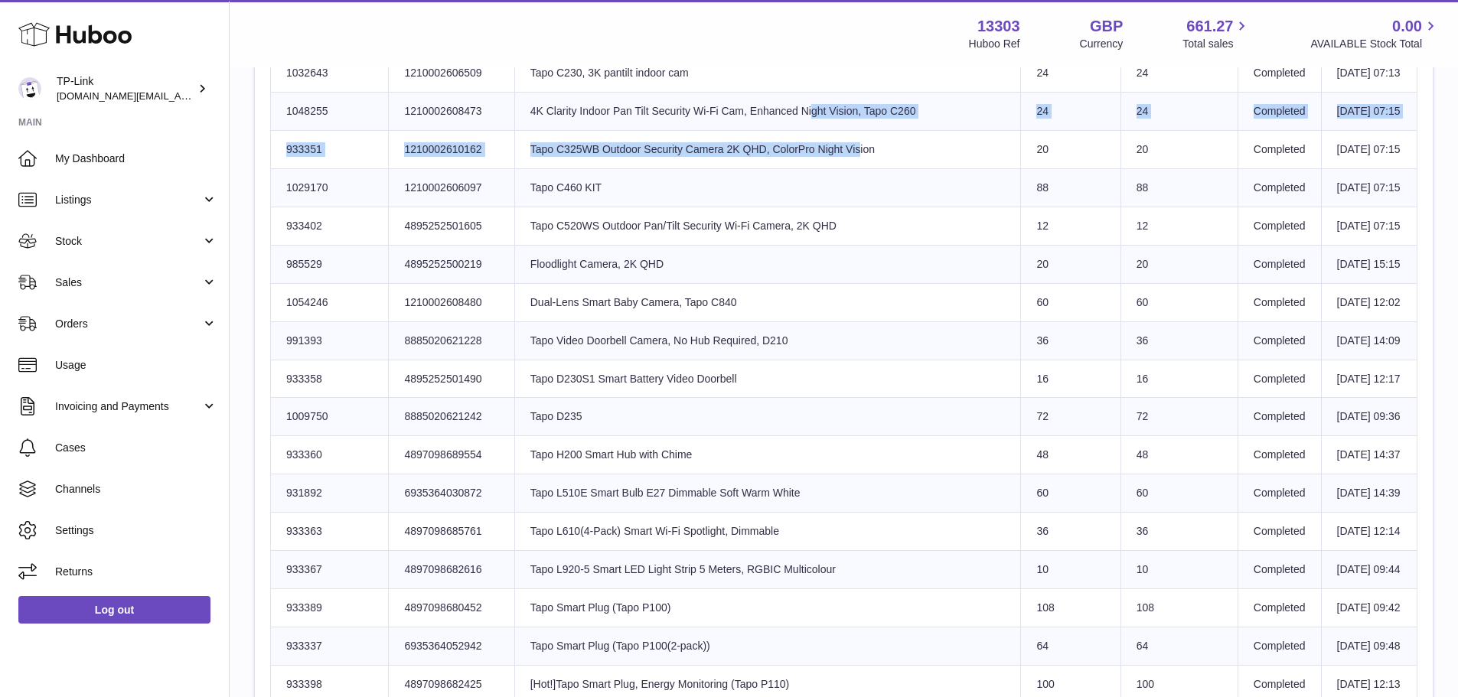
drag, startPoint x: 712, startPoint y: 350, endPoint x: 726, endPoint y: 384, distance: 37.4
click at [726, 383] on tbody "Huboo SKU Number 933343 Client Identifier 4897098683194 Product title KE100 Kas…" at bounding box center [844, 501] width 1147 height 1122
click at [726, 283] on td "Product title Floodlight Camera, 2K QHD" at bounding box center [767, 264] width 507 height 38
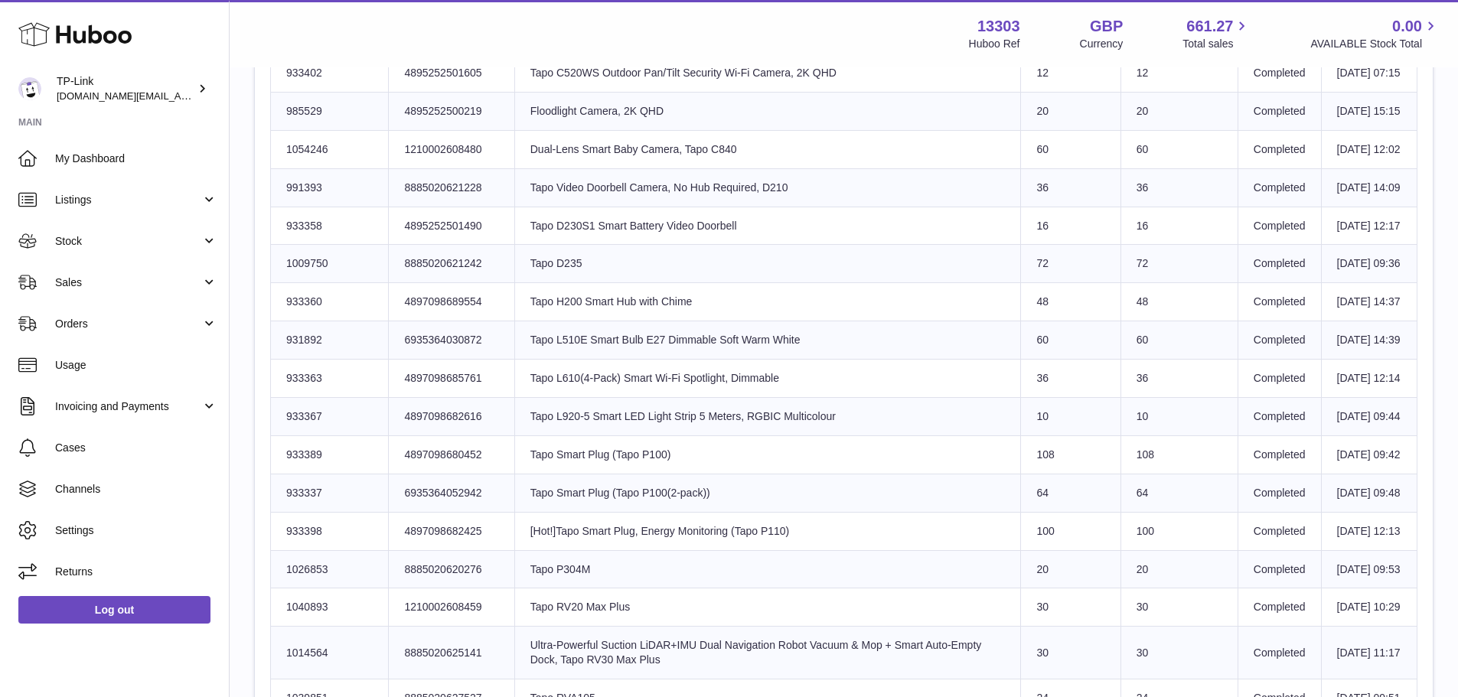
drag, startPoint x: 703, startPoint y: 340, endPoint x: 707, endPoint y: 375, distance: 35.4
click at [707, 375] on tbody "Huboo SKU Number 933343 Client Identifier 4897098683194 Product title KE100 Kas…" at bounding box center [844, 347] width 1147 height 1122
click at [707, 245] on td "Product title Tapo D230S1 Smart Battery Video Doorbell" at bounding box center [767, 226] width 507 height 38
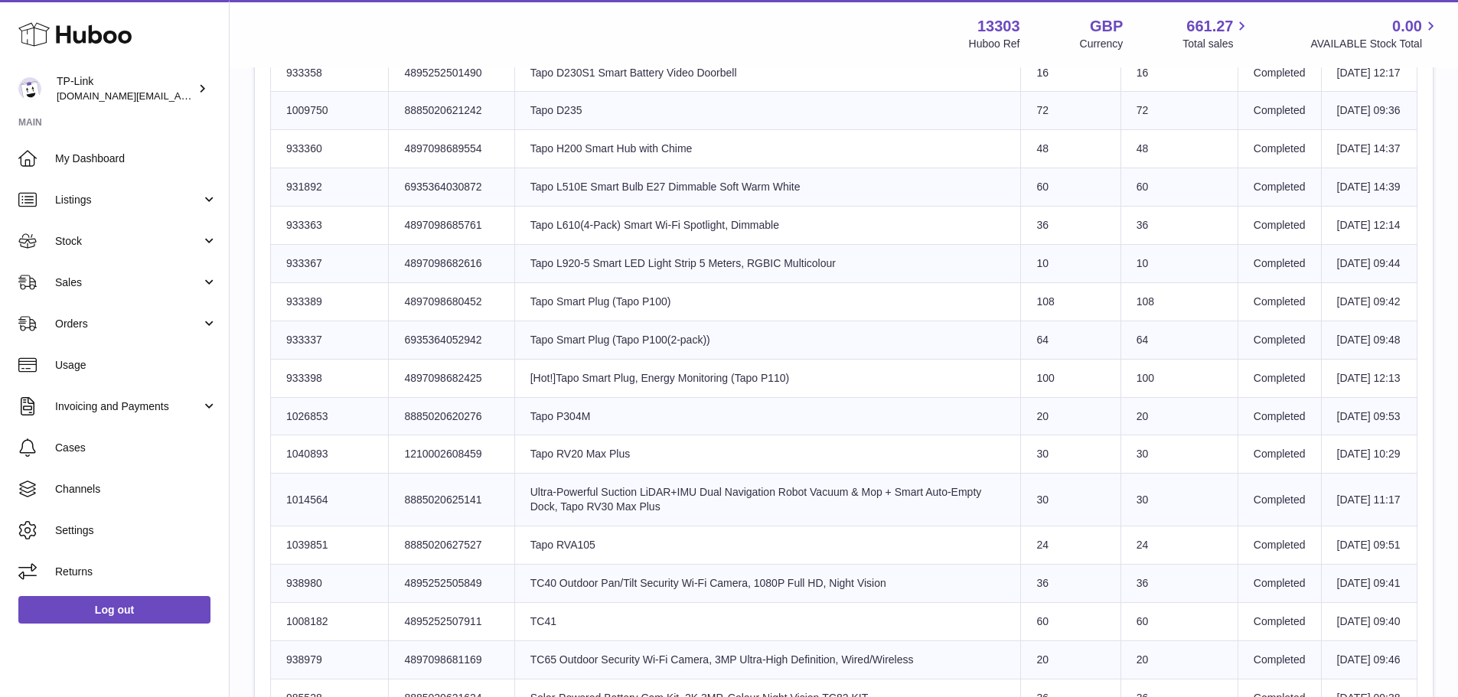
drag, startPoint x: 715, startPoint y: 449, endPoint x: 727, endPoint y: 498, distance: 50.5
click at [727, 498] on tbody "Huboo SKU Number 933343 Client Identifier 4897098683194 Product title KE100 Kas…" at bounding box center [844, 194] width 1147 height 1122
click at [727, 282] on td "Product title Tapo L920-5 Smart LED Light Strip 5 Meters, RGBIC Multicolour" at bounding box center [767, 263] width 507 height 38
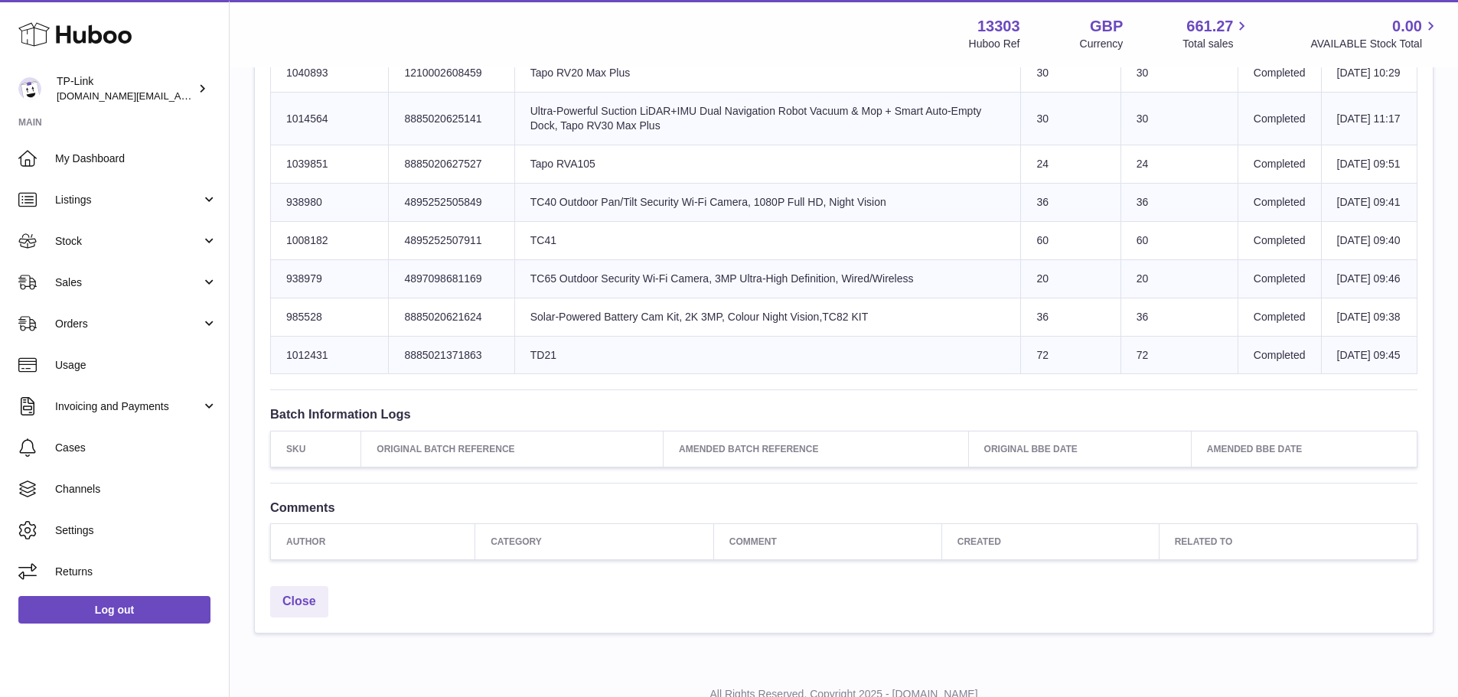
scroll to position [1470, 0]
drag, startPoint x: 713, startPoint y: 428, endPoint x: 717, endPoint y: 454, distance: 26.3
click at [717, 144] on td "Product title Ultra-Powerful Suction LiDAR+IMU Dual Navigation Robot Vacuum & M…" at bounding box center [767, 117] width 507 height 53
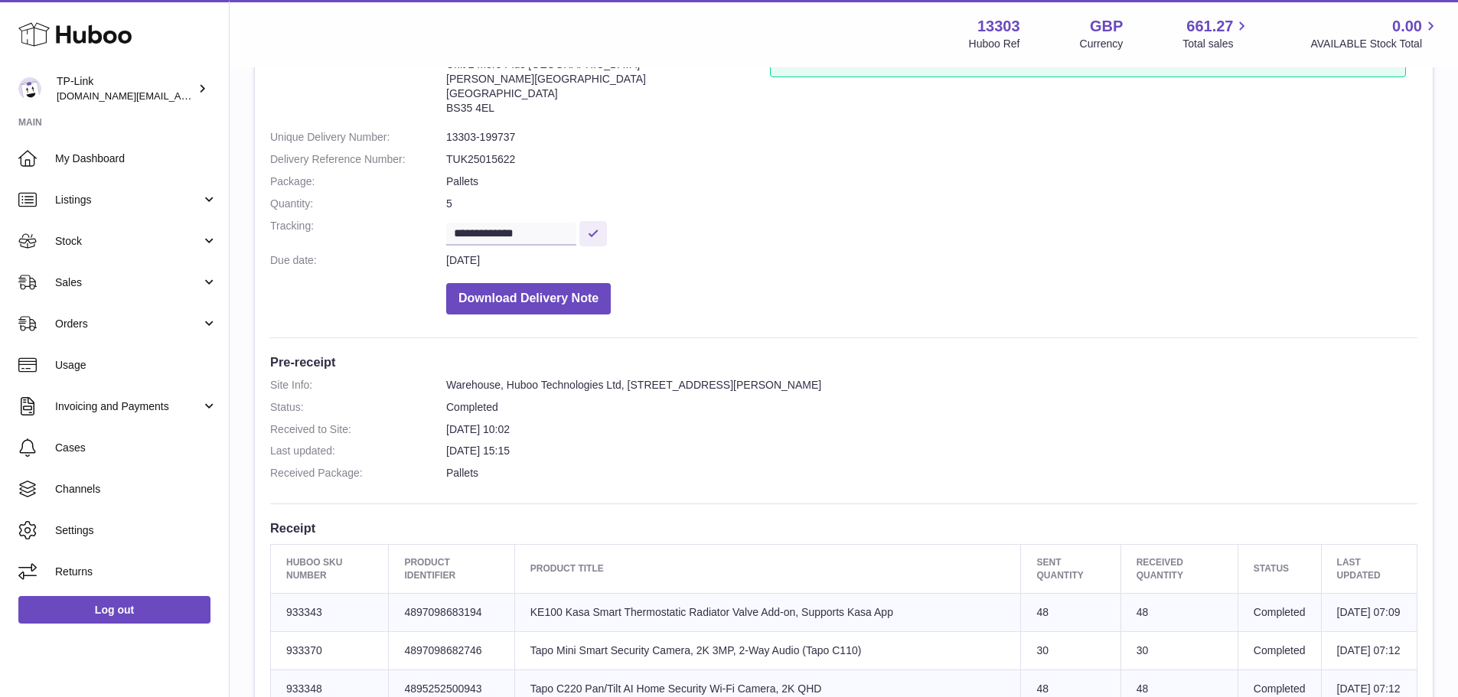
scroll to position [0, 0]
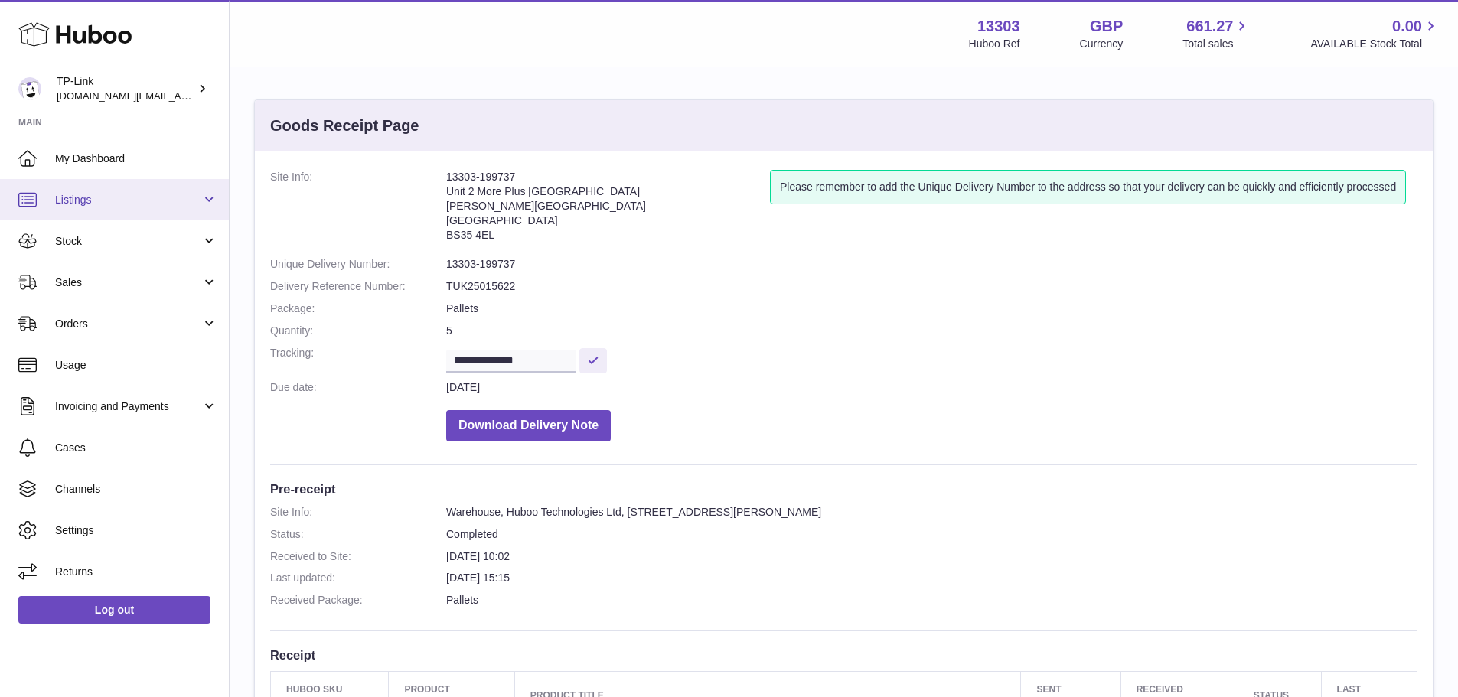
click at [134, 208] on link "Listings" at bounding box center [114, 199] width 229 height 41
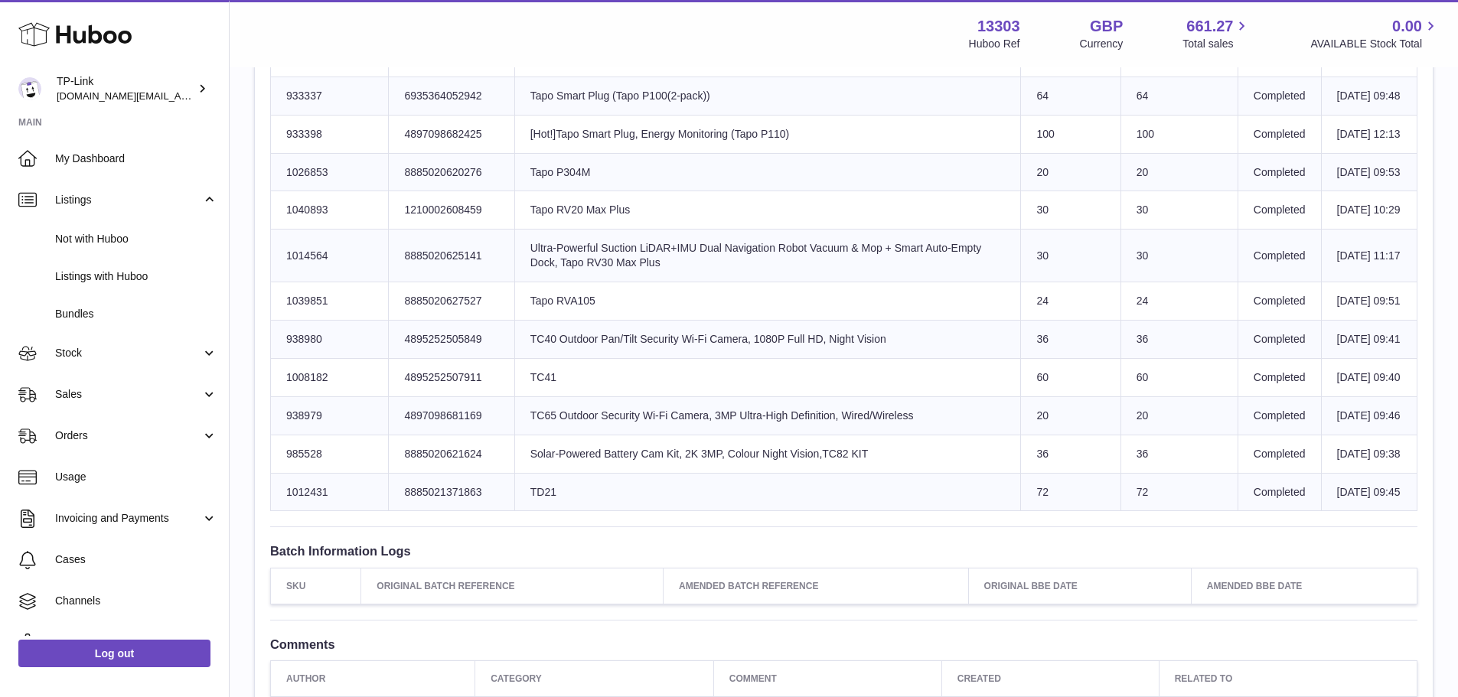
scroll to position [1531, 0]
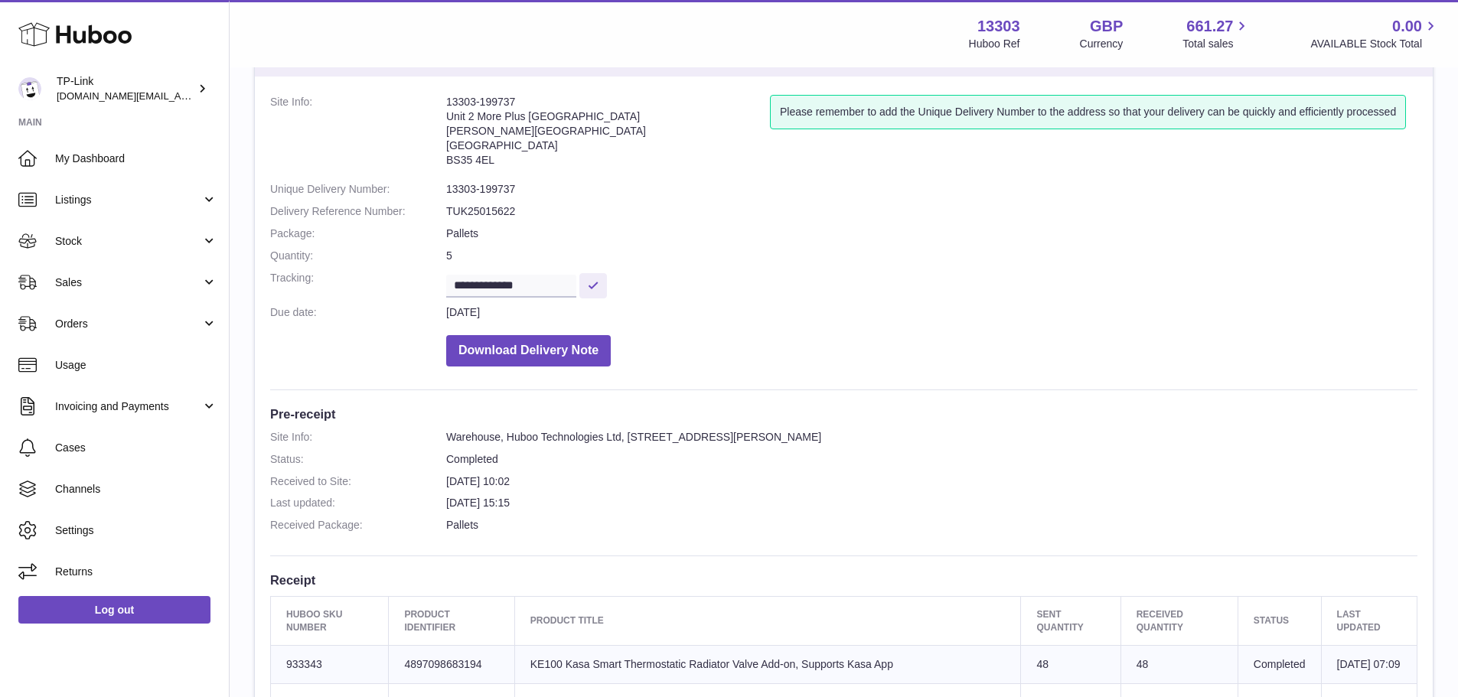
scroll to position [306, 0]
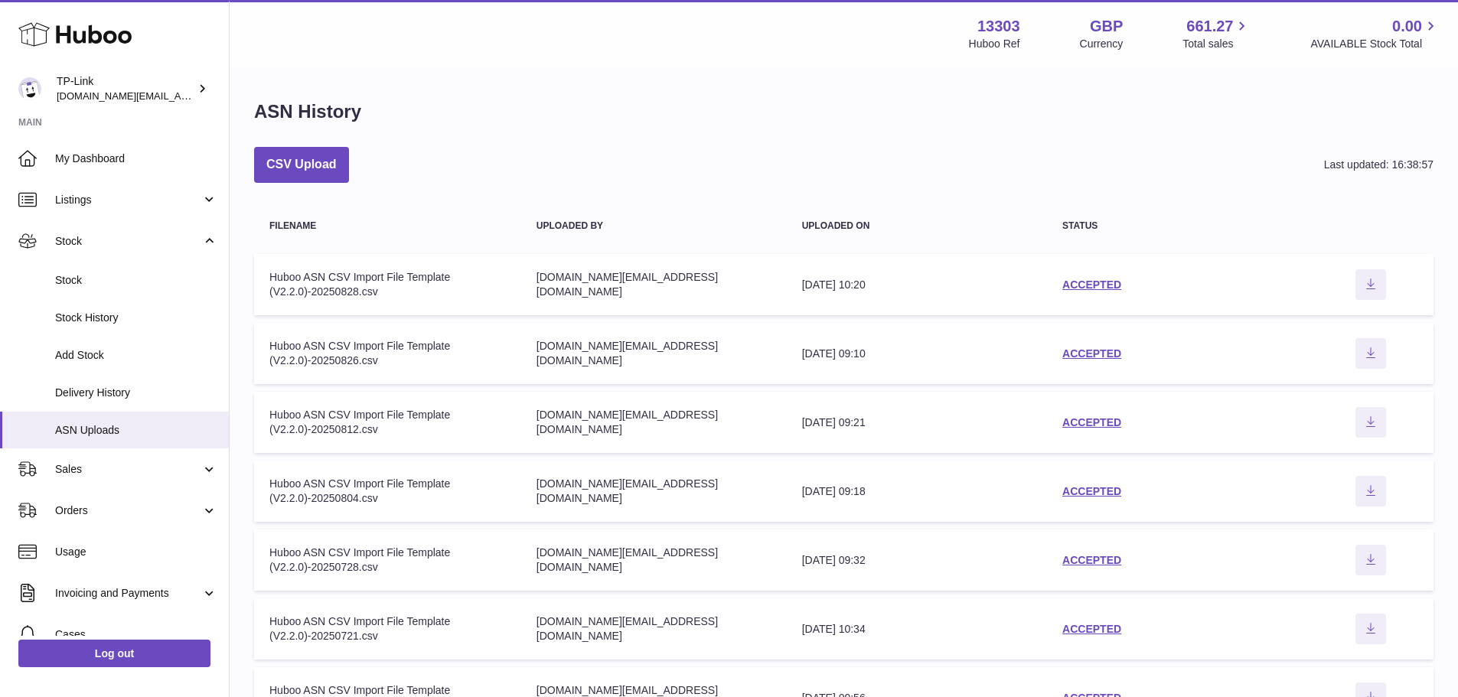
click at [1115, 275] on td "status ACCEPTED" at bounding box center [1177, 284] width 261 height 61
click at [1106, 282] on link "ACCEPTED" at bounding box center [1091, 285] width 59 height 12
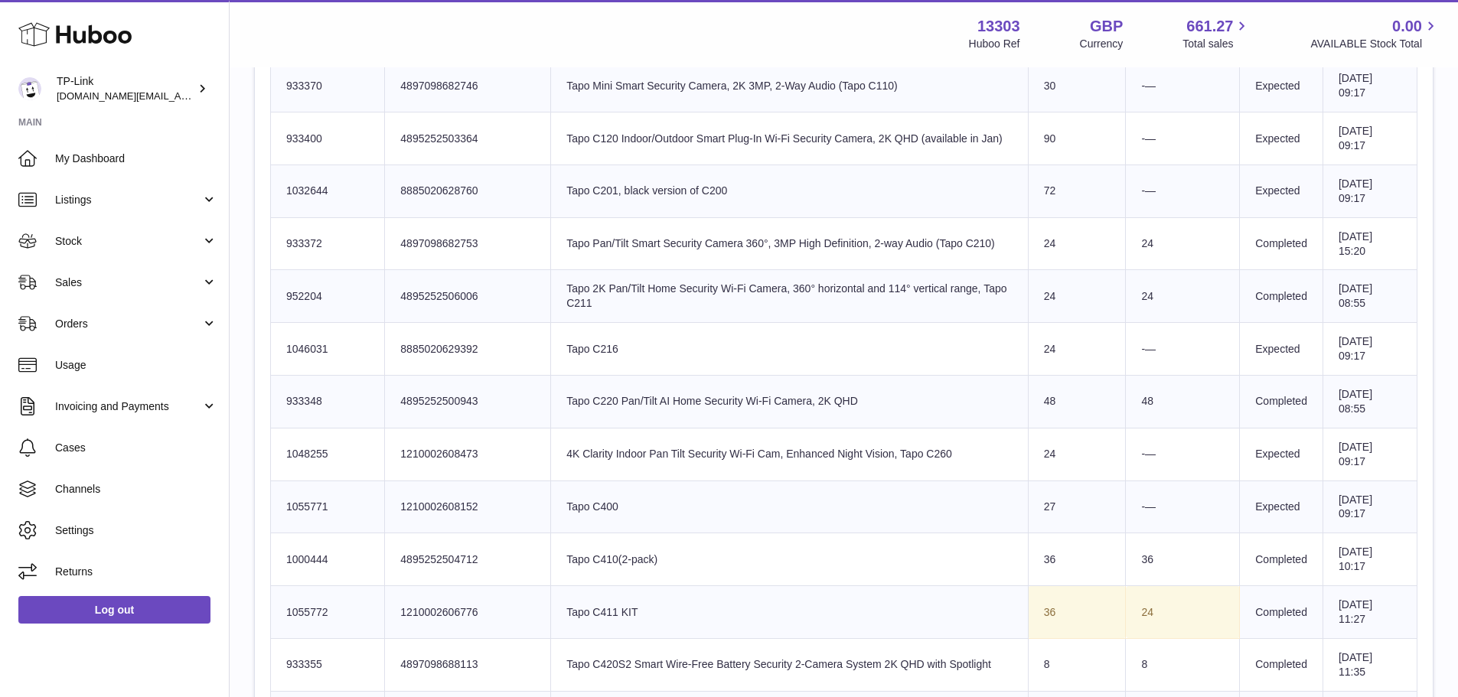
scroll to position [918, 0]
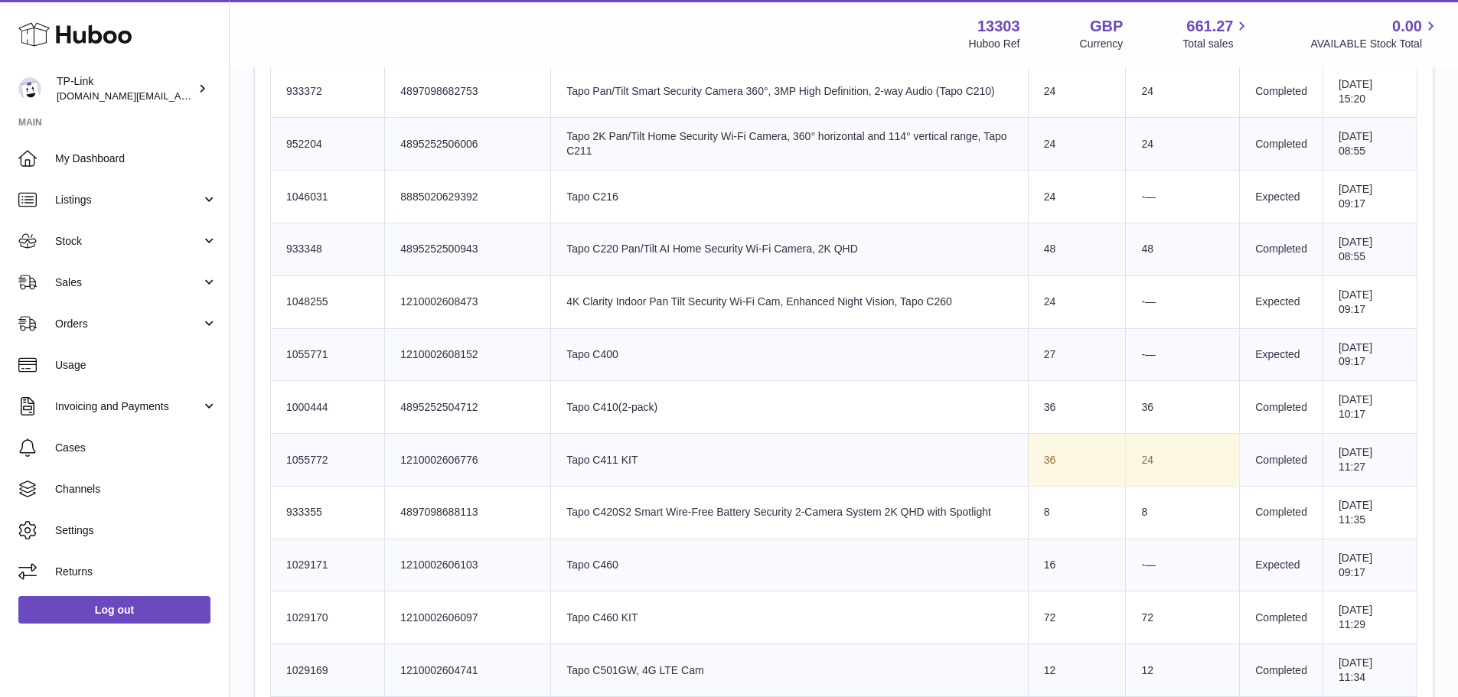
drag, startPoint x: 1159, startPoint y: 461, endPoint x: 1076, endPoint y: 460, distance: 82.7
click at [1076, 460] on tr "Huboo SKU Number 1055772 Client Identifier 1210002606776 Product title Tapo C41…" at bounding box center [844, 460] width 1147 height 53
click at [1076, 459] on td "Sent Quantity 36" at bounding box center [1077, 460] width 98 height 53
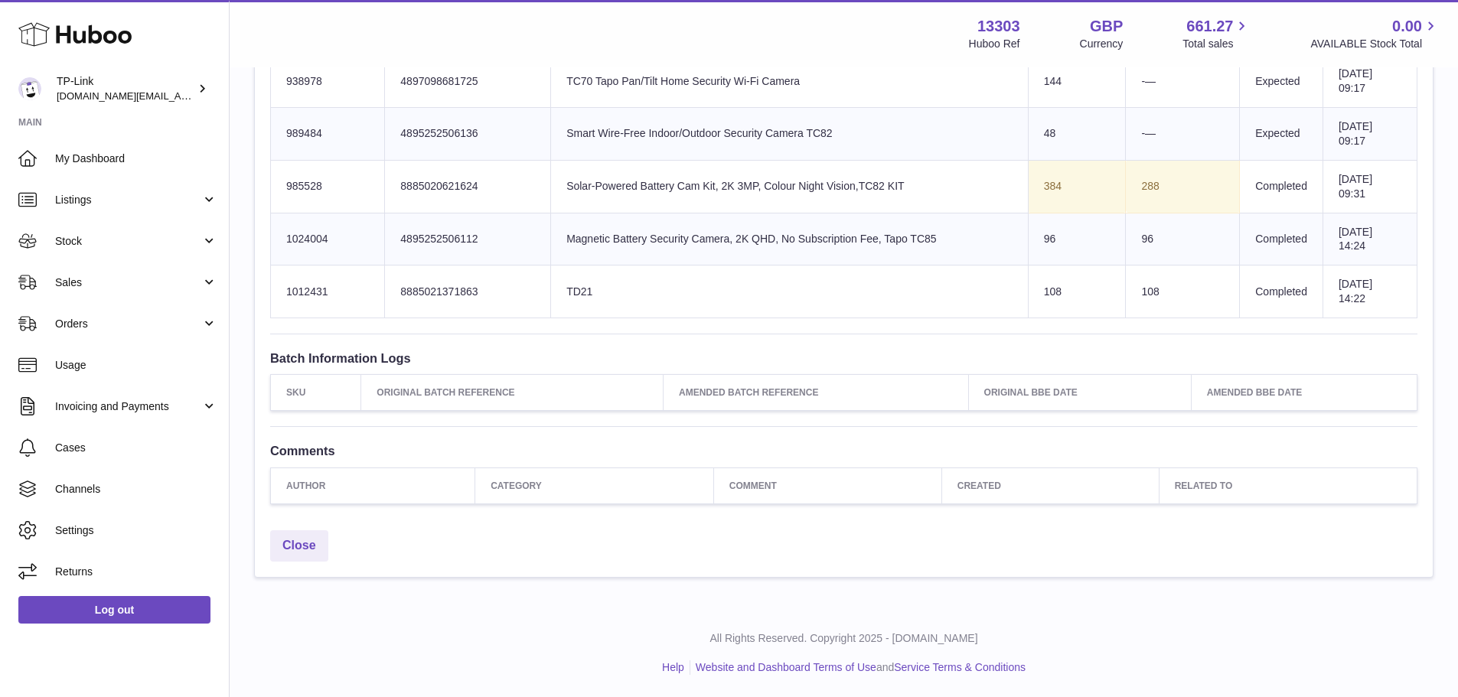
scroll to position [3513, 0]
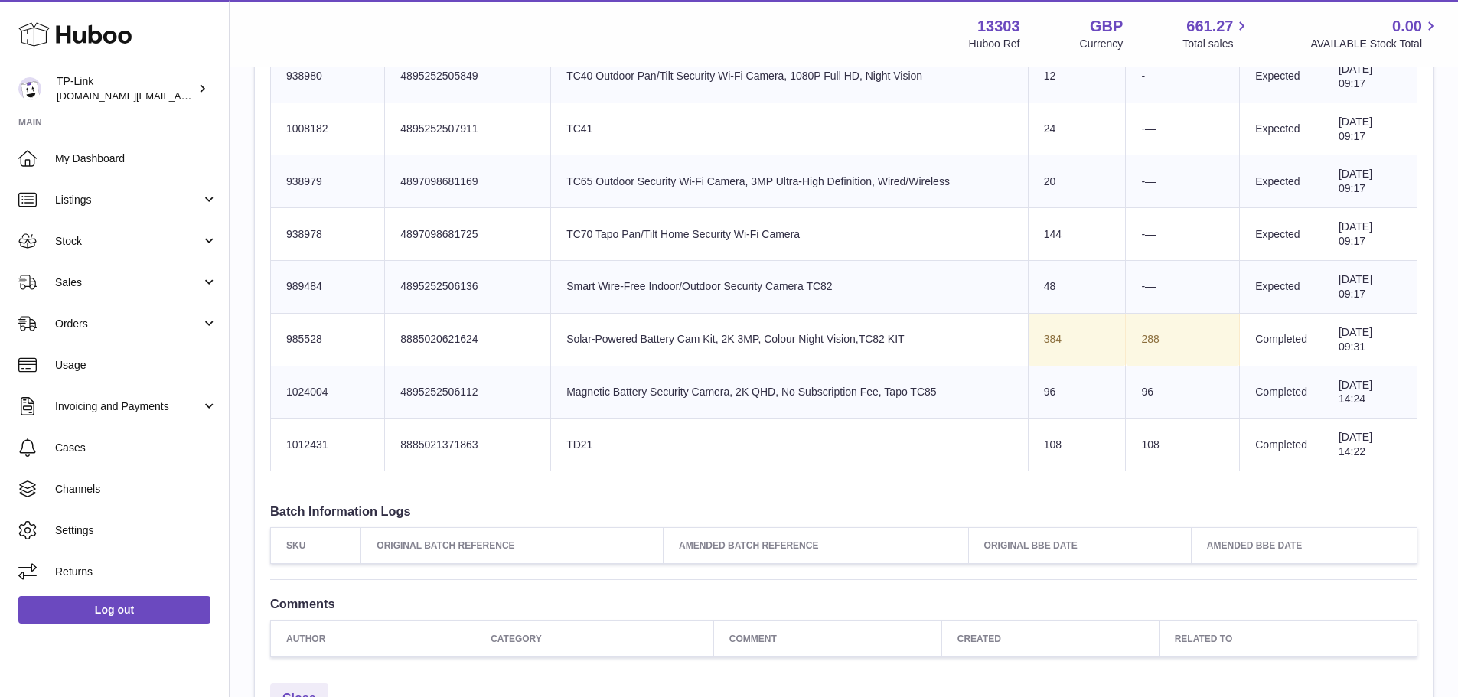
drag, startPoint x: 1144, startPoint y: 335, endPoint x: 1052, endPoint y: 341, distance: 92.0
click at [1052, 341] on tr "Huboo SKU Number 985528 Client Identifier 8885020621624 Product title Solar-Pow…" at bounding box center [844, 339] width 1147 height 53
click at [1052, 341] on td "Sent Quantity 384" at bounding box center [1077, 339] width 98 height 53
drag, startPoint x: 941, startPoint y: 339, endPoint x: 571, endPoint y: 341, distance: 370.5
click at [571, 341] on td "Product title Solar-Powered Battery Cam Kit, 2K 3MP, Colour Night Vision,TC82 K…" at bounding box center [790, 339] width 478 height 53
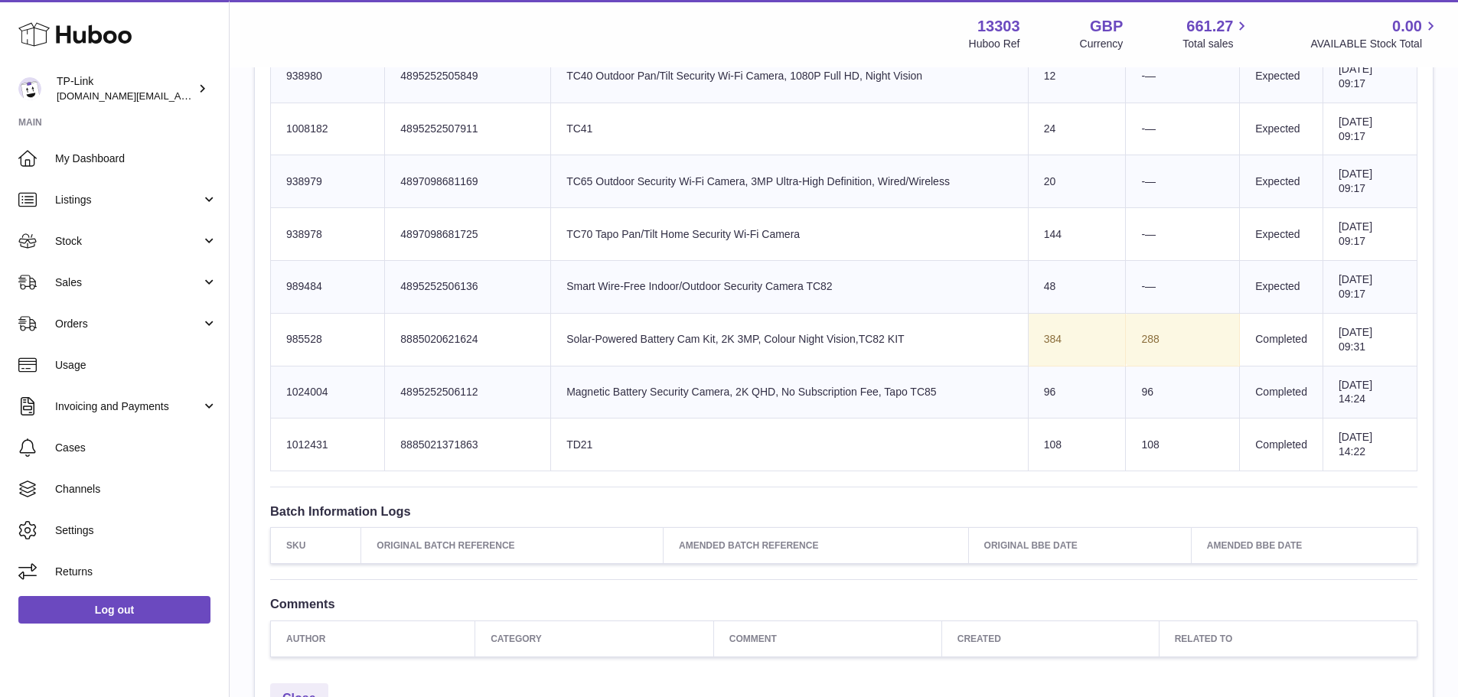
click at [571, 341] on td "Product title Solar-Powered Battery Cam Kit, 2K 3MP, Colour Night Vision,TC82 K…" at bounding box center [790, 339] width 478 height 53
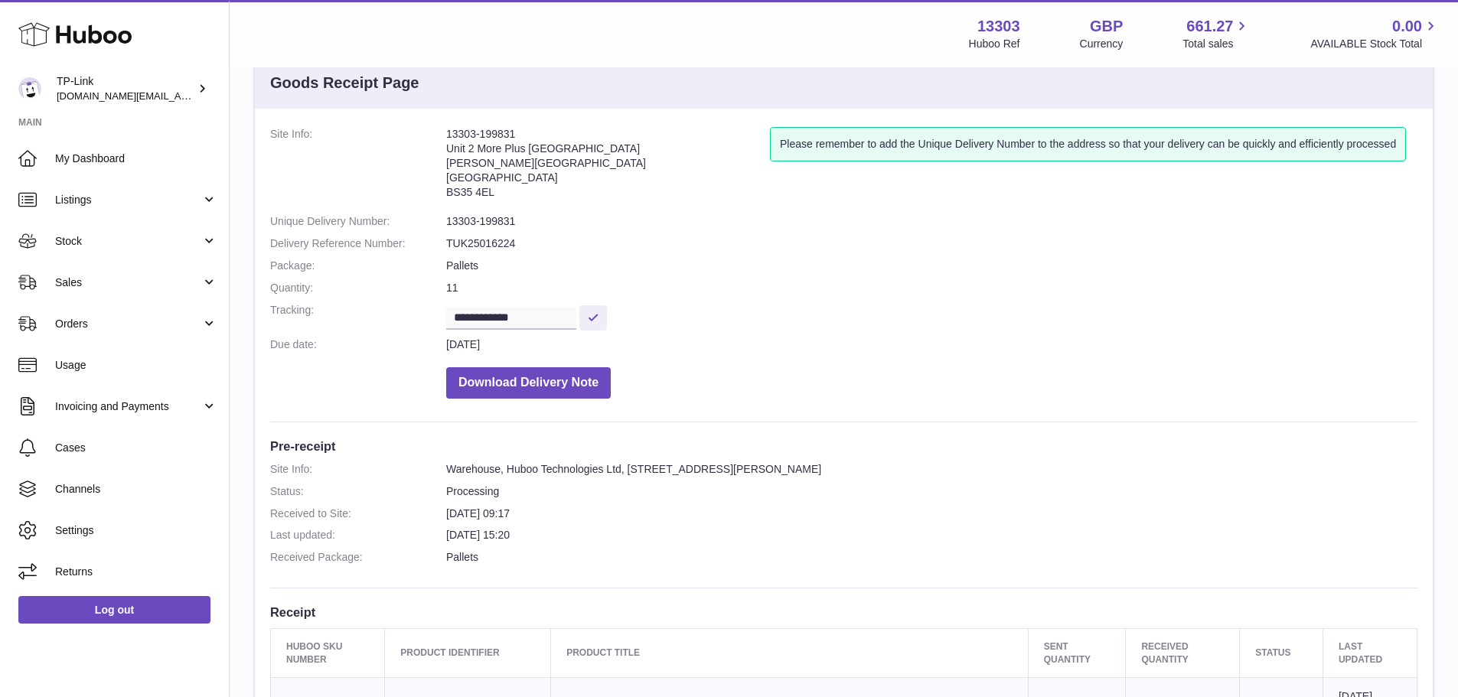
scroll to position [0, 0]
